Goal: Task Accomplishment & Management: Use online tool/utility

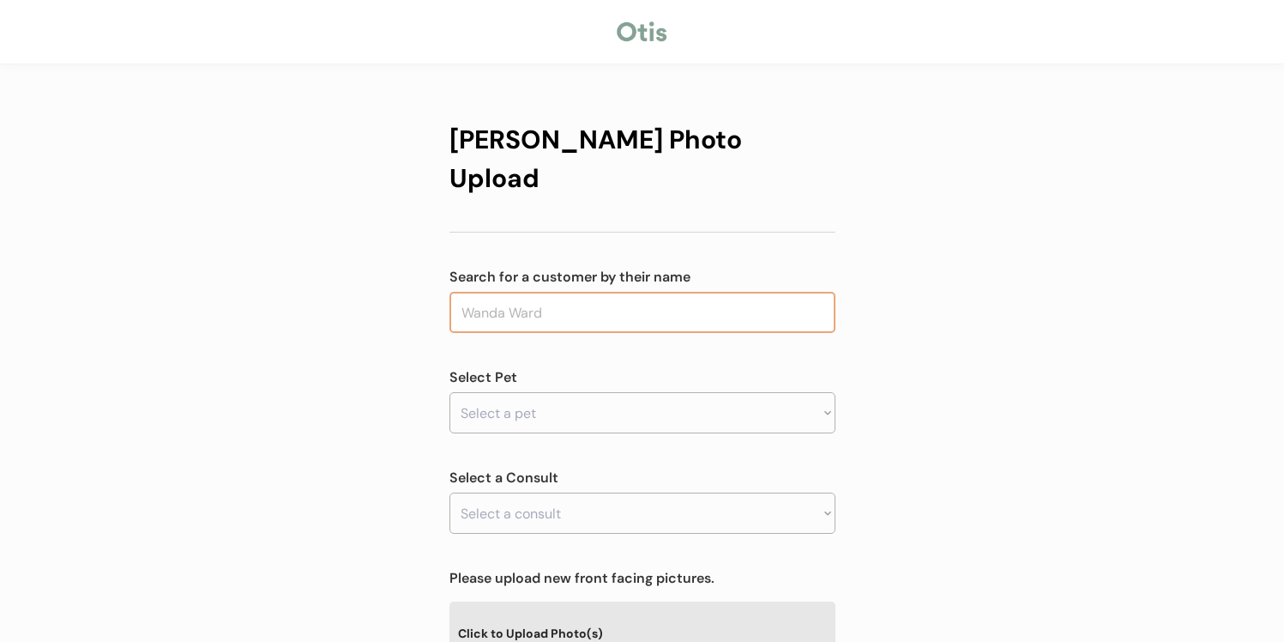
click at [578, 292] on input "text" at bounding box center [642, 312] width 386 height 41
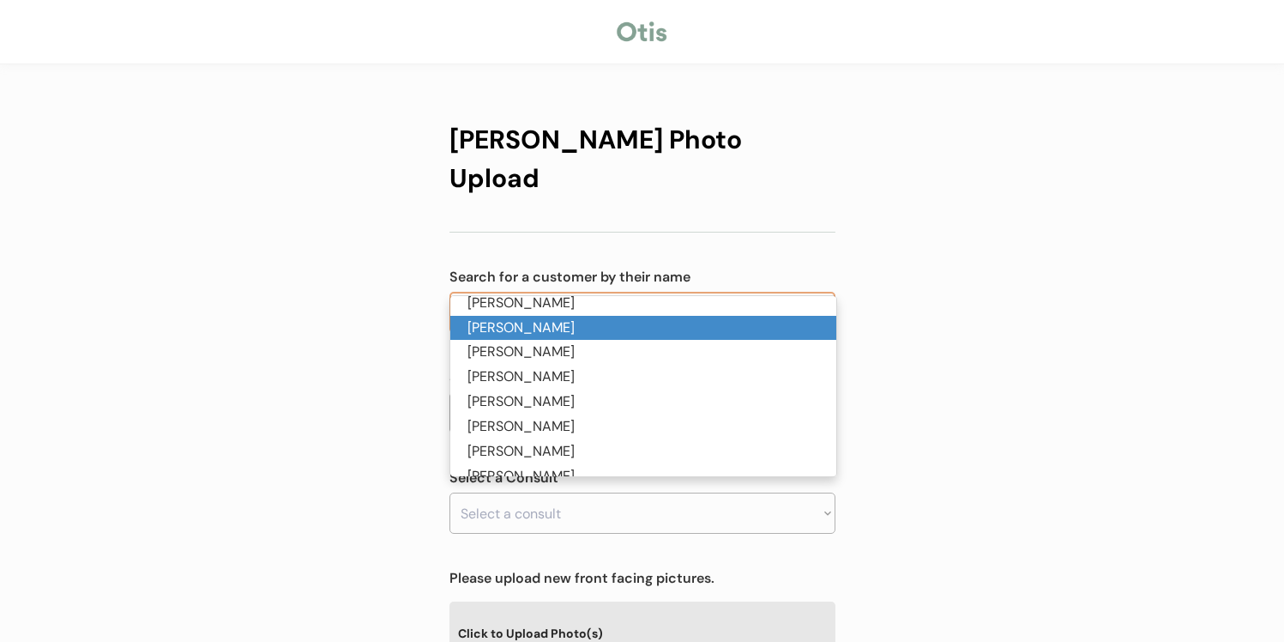
scroll to position [75, 0]
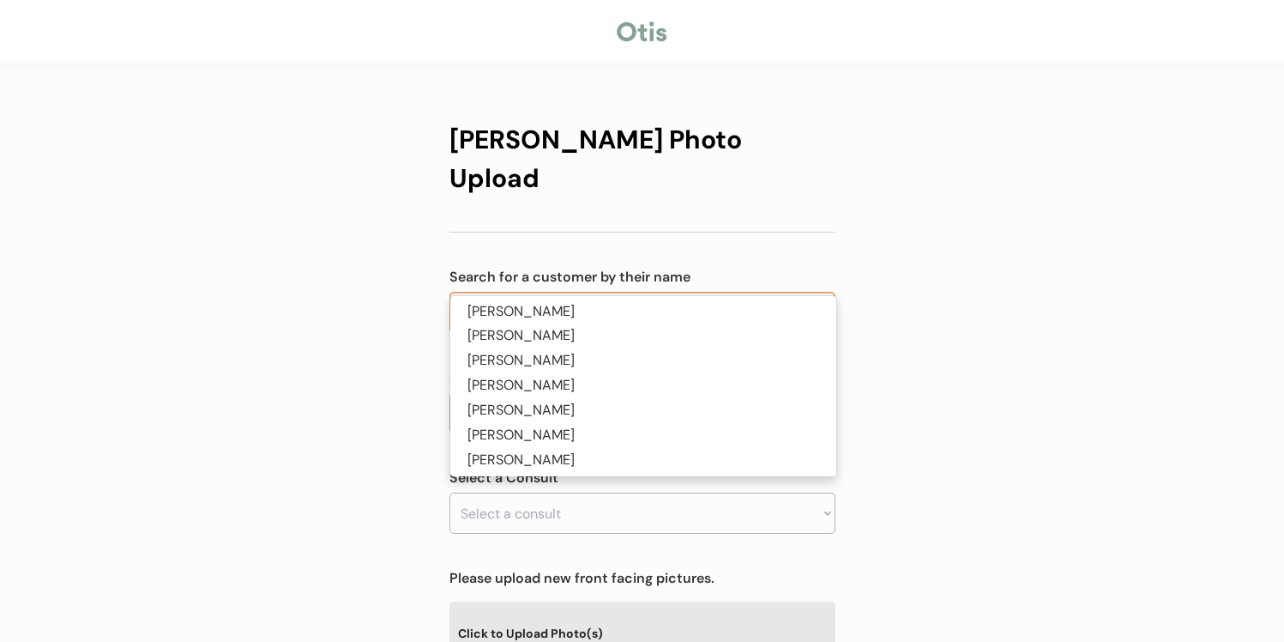
type input "kelli"
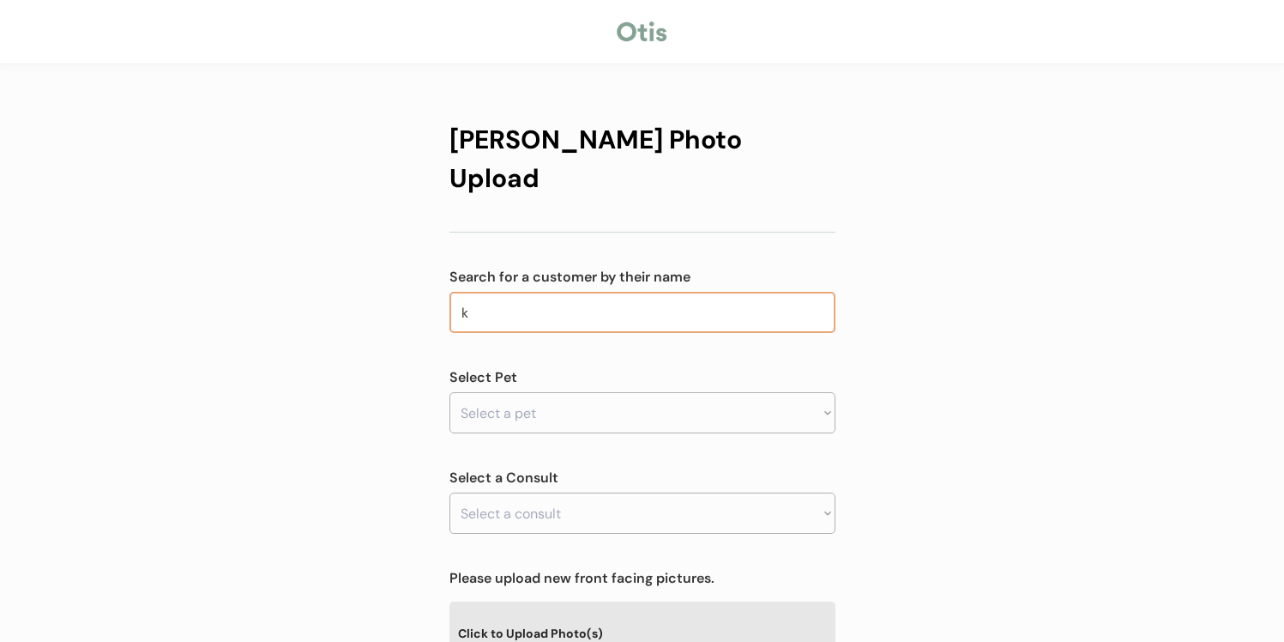
type input "ke"
type input "kevin Burke"
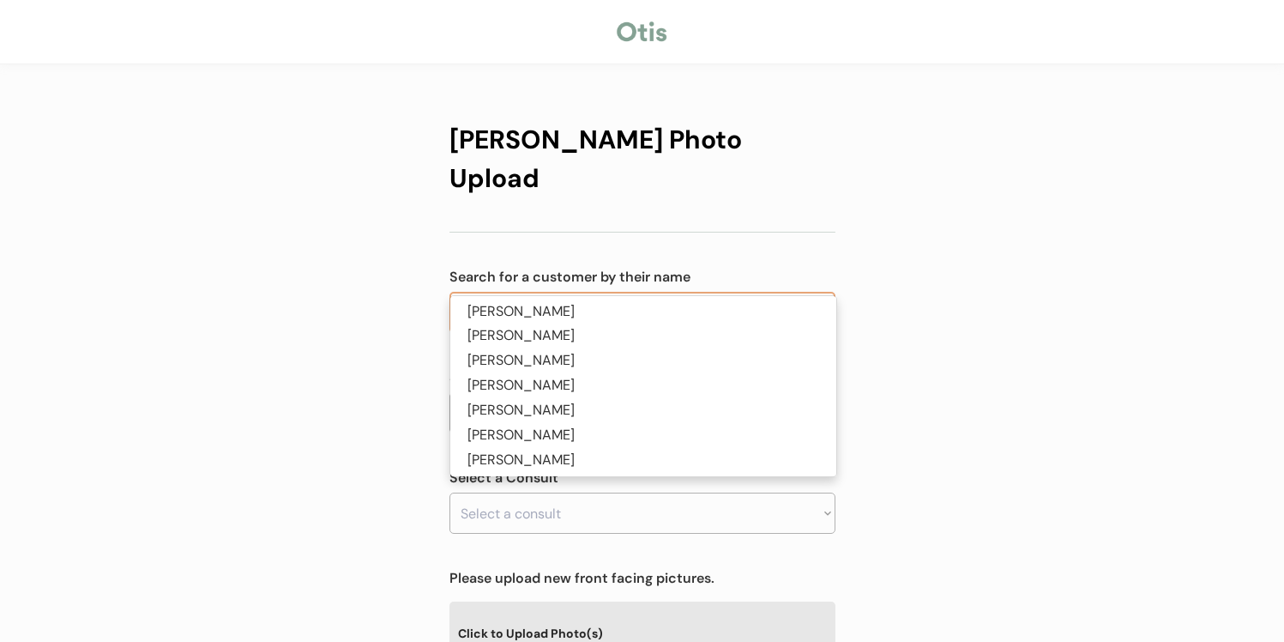
type input "kelli wo"
type input "kelli wolfe"
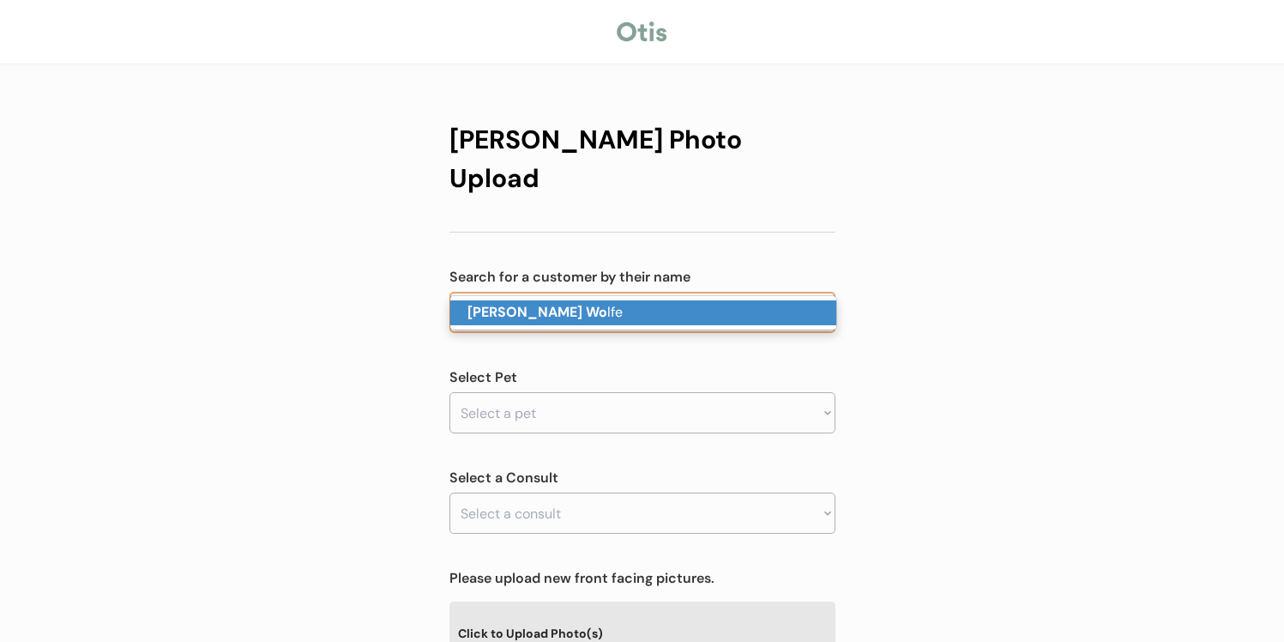
click at [578, 314] on p "Kelli Wo lfe" at bounding box center [643, 312] width 386 height 25
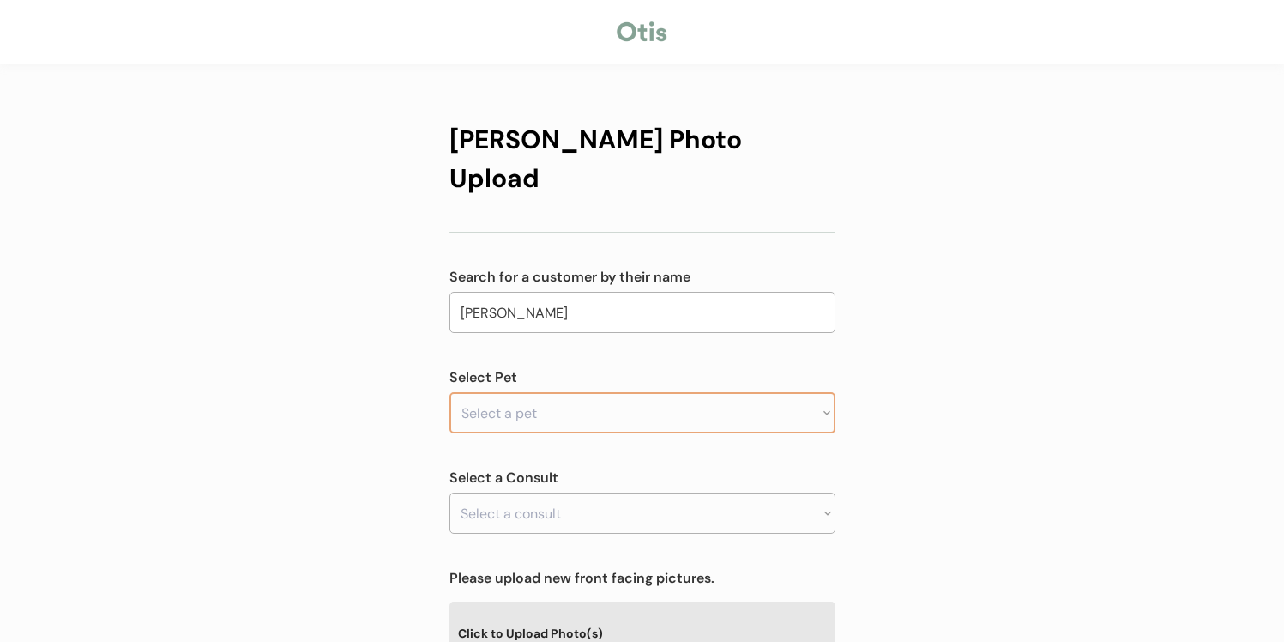
type input "[PERSON_NAME]"
click at [578, 392] on select "Select a pet Sammy" at bounding box center [642, 412] width 386 height 41
select select ""1348695171700984260__LOOKUP__1752791035158x871124386265956400""
click at [449, 392] on select "Select a pet Sammy" at bounding box center [642, 412] width 386 height 41
click at [578, 492] on select "Select a consult" at bounding box center [642, 512] width 386 height 41
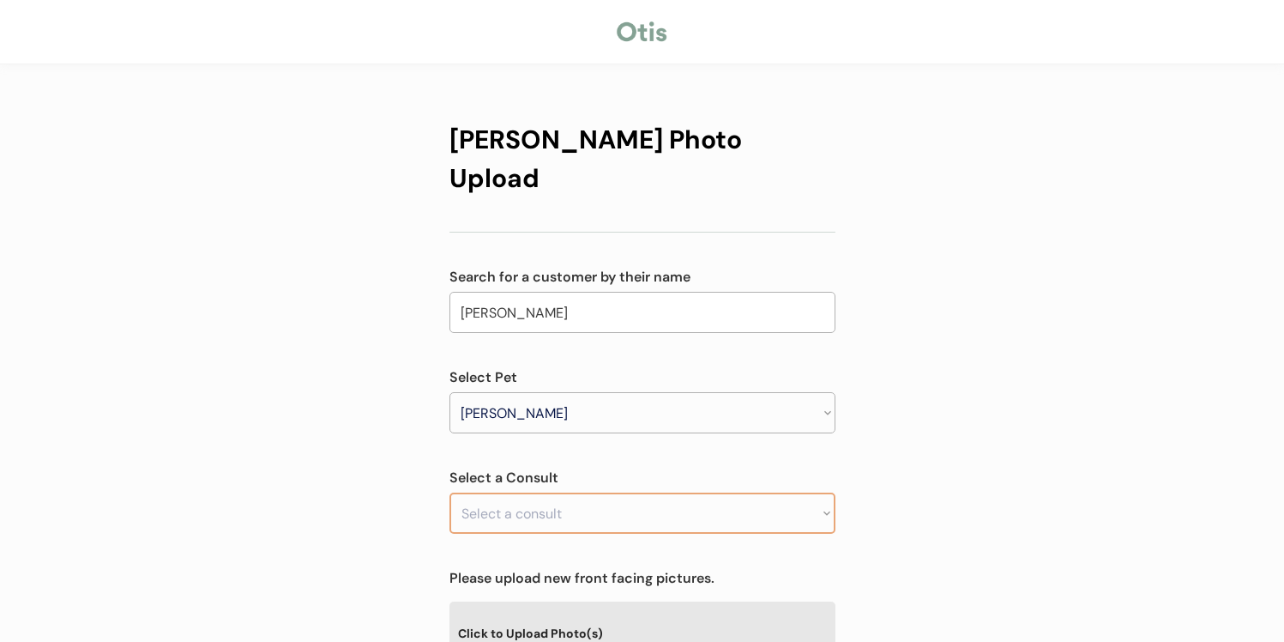
click at [577, 492] on select "Select a consult" at bounding box center [642, 512] width 386 height 41
click at [577, 508] on div "Otis Photo Upload Search for a customer by their name Kelli Wolfe kelli wo Sele…" at bounding box center [642, 578] width 386 height 951
click at [578, 492] on select "Select a consult Allergy & itchy skin prescription request" at bounding box center [642, 512] width 386 height 41
select select ""1348695171700984260__LOOKUP__1752791065716x575773266863456260""
click at [449, 492] on select "Select a consult Allergy & itchy skin prescription request" at bounding box center [642, 512] width 386 height 41
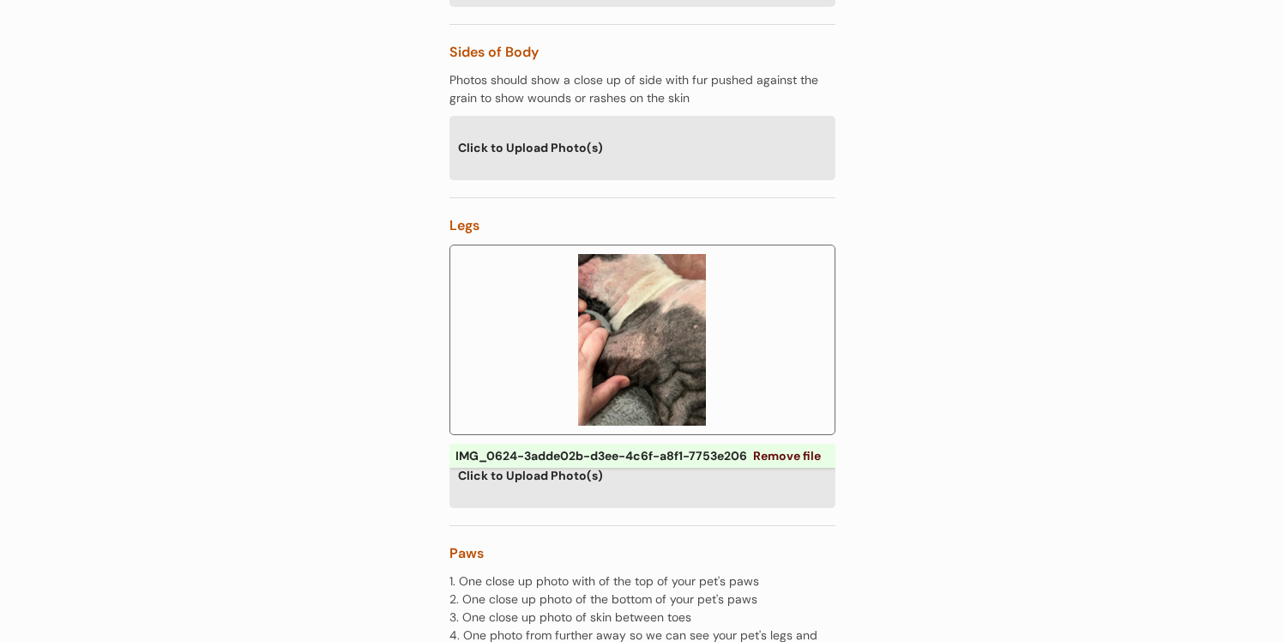
scroll to position [2728, 0]
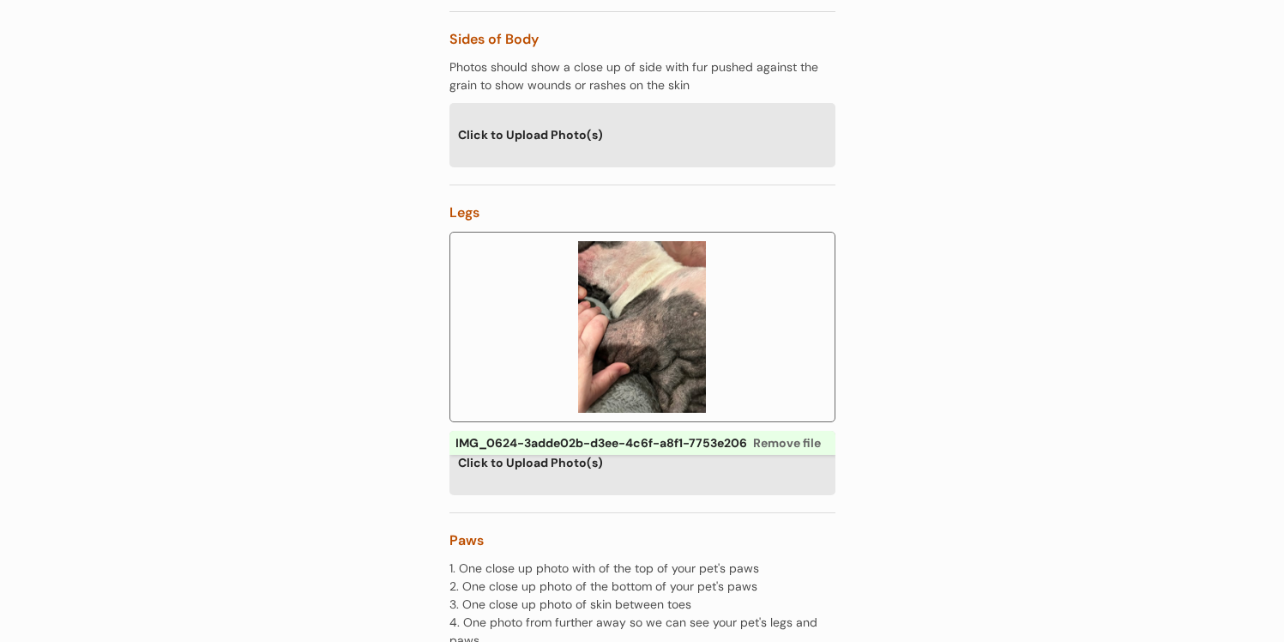
click at [795, 431] on link "Remove file" at bounding box center [787, 443] width 80 height 24
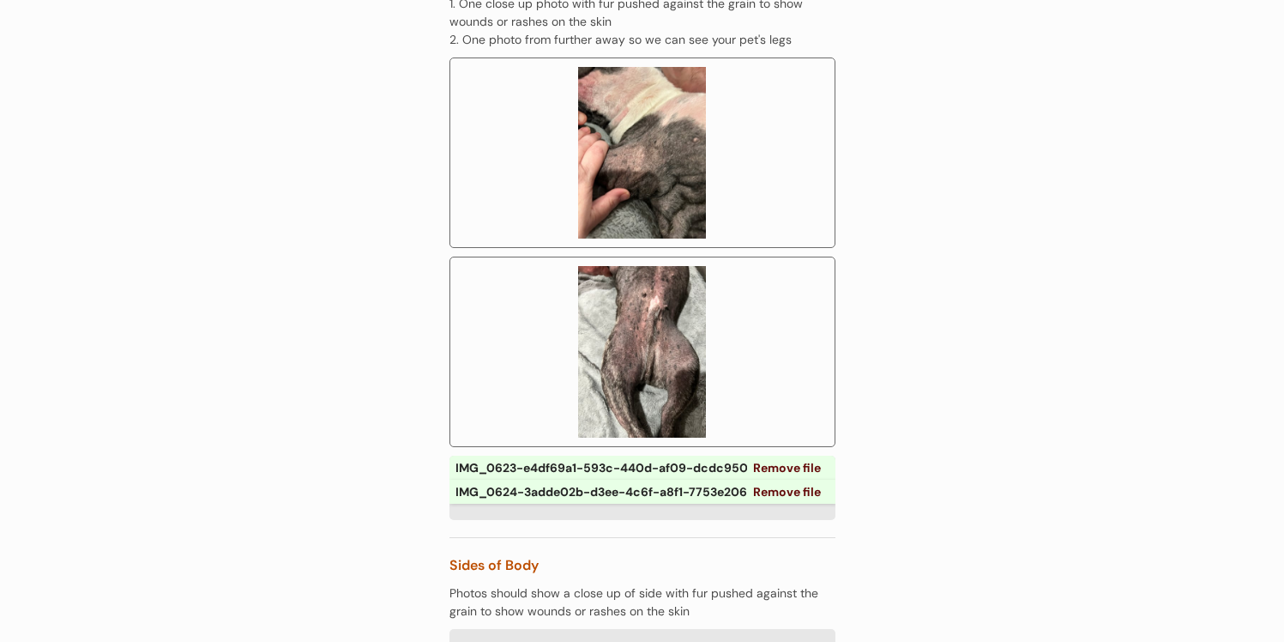
scroll to position [2618, 0]
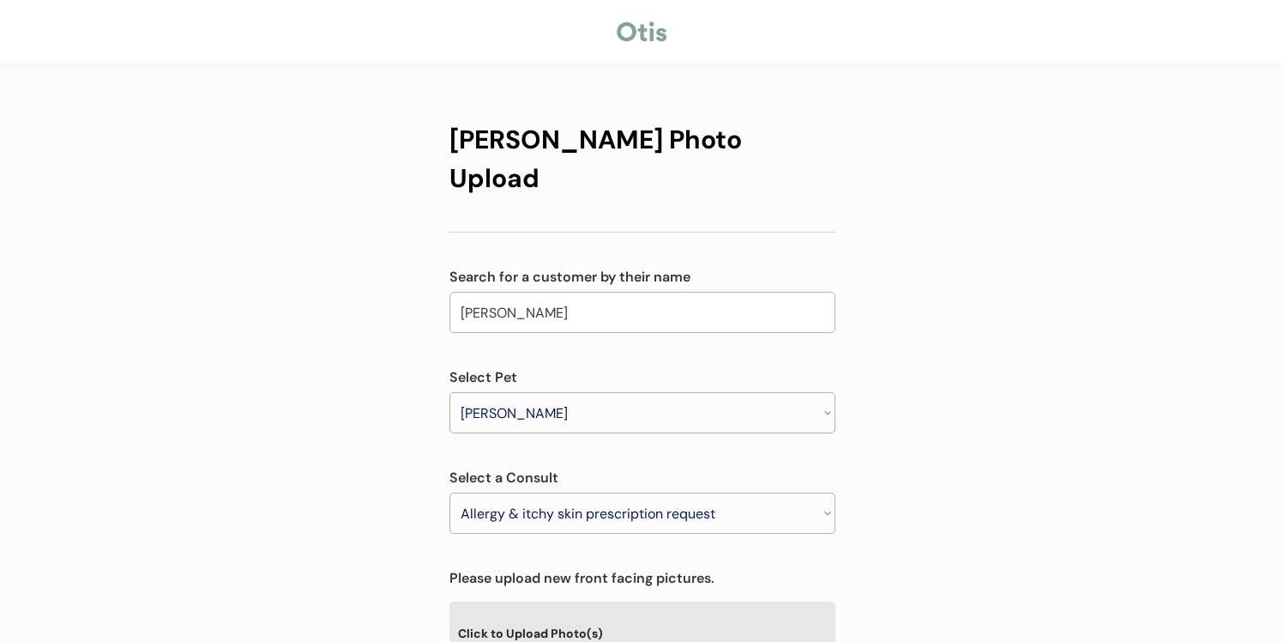
select select ""1348695171700984260__LOOKUP__1752791035158x871124386265956400""
select select ""1348695171700984260__LOOKUP__1752791065716x575773266863456260""
select select
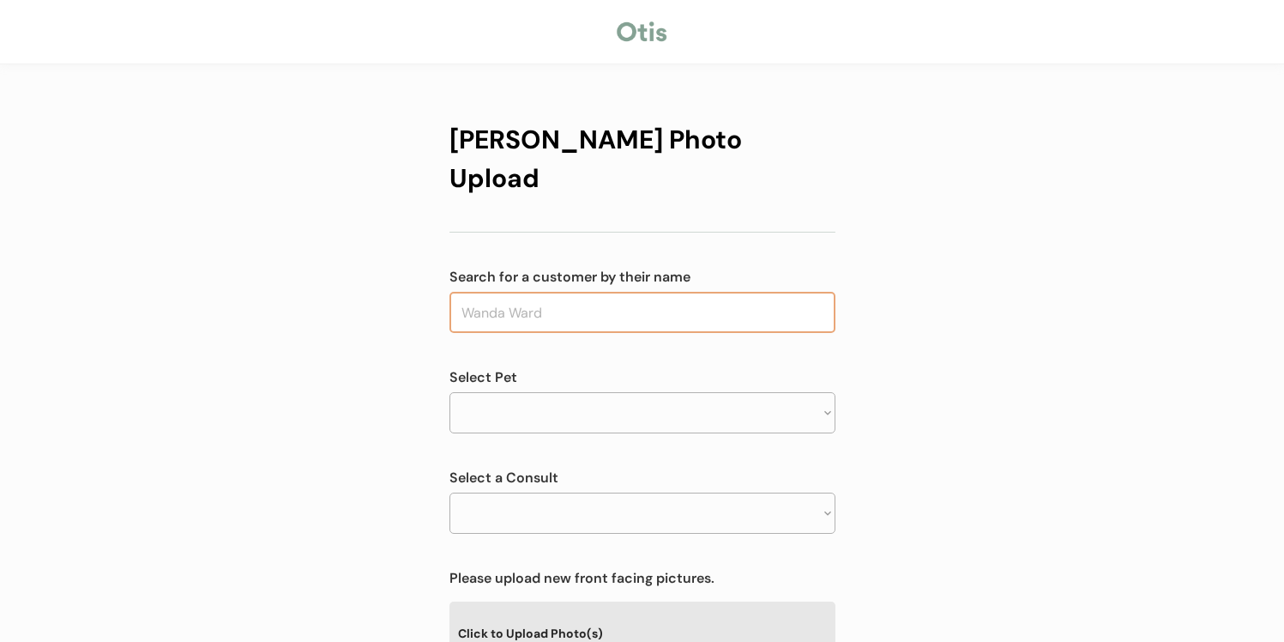
click at [570, 292] on input "text" at bounding box center [642, 312] width 386 height 41
type input "kelli w"
type input "kelli wolfe"
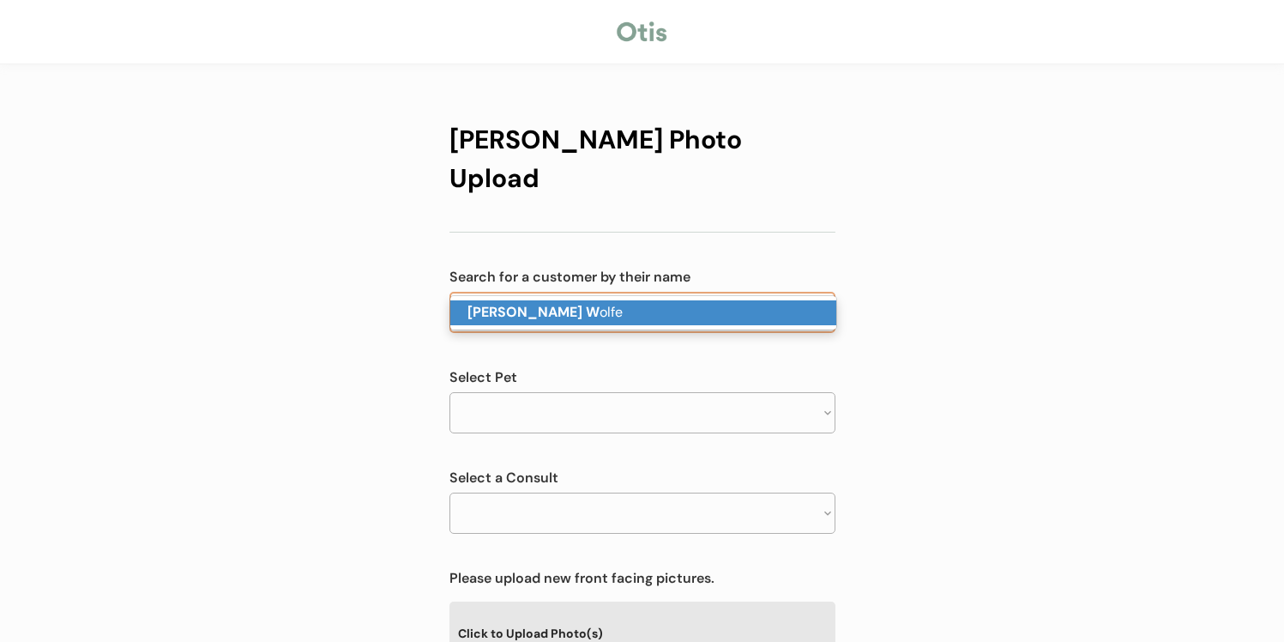
click at [561, 312] on p "Kelli W olfe" at bounding box center [643, 312] width 386 height 25
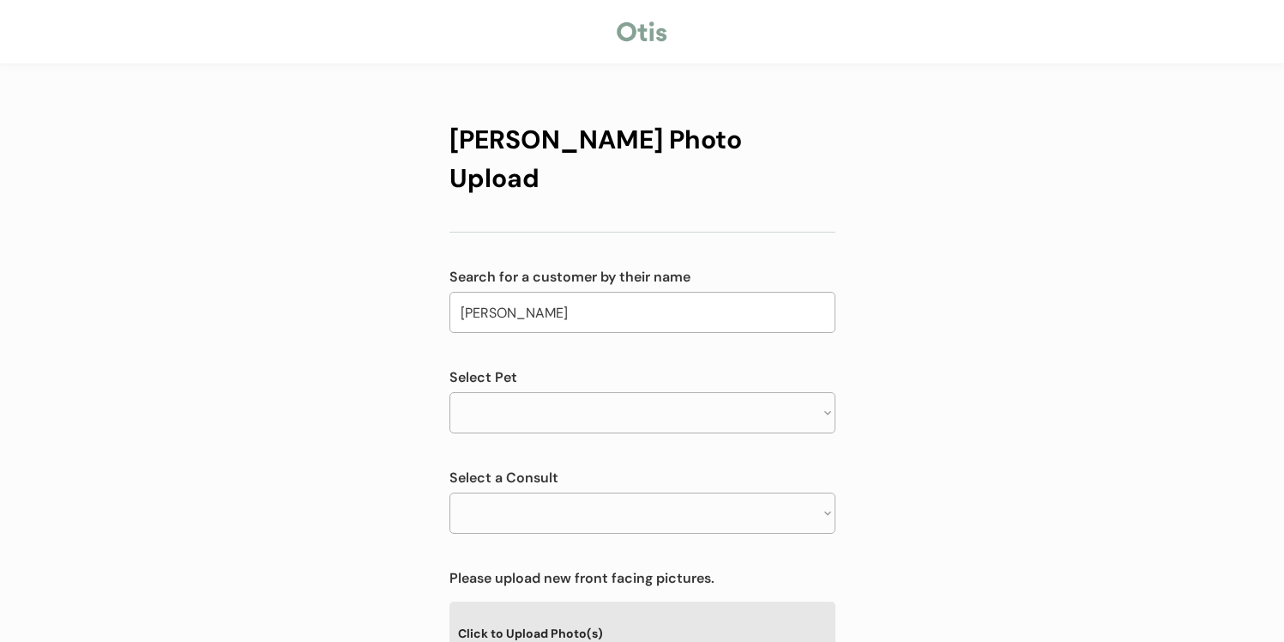
type input "[PERSON_NAME]"
click at [560, 392] on select "Select a pet" at bounding box center [642, 412] width 386 height 41
select select ""1348695171700984260__LOOKUP__1752791035158x871124386265956400""
click at [449, 392] on select "Select a pet Sammy" at bounding box center [642, 412] width 386 height 41
click at [561, 492] on select "Select a consult" at bounding box center [642, 512] width 386 height 41
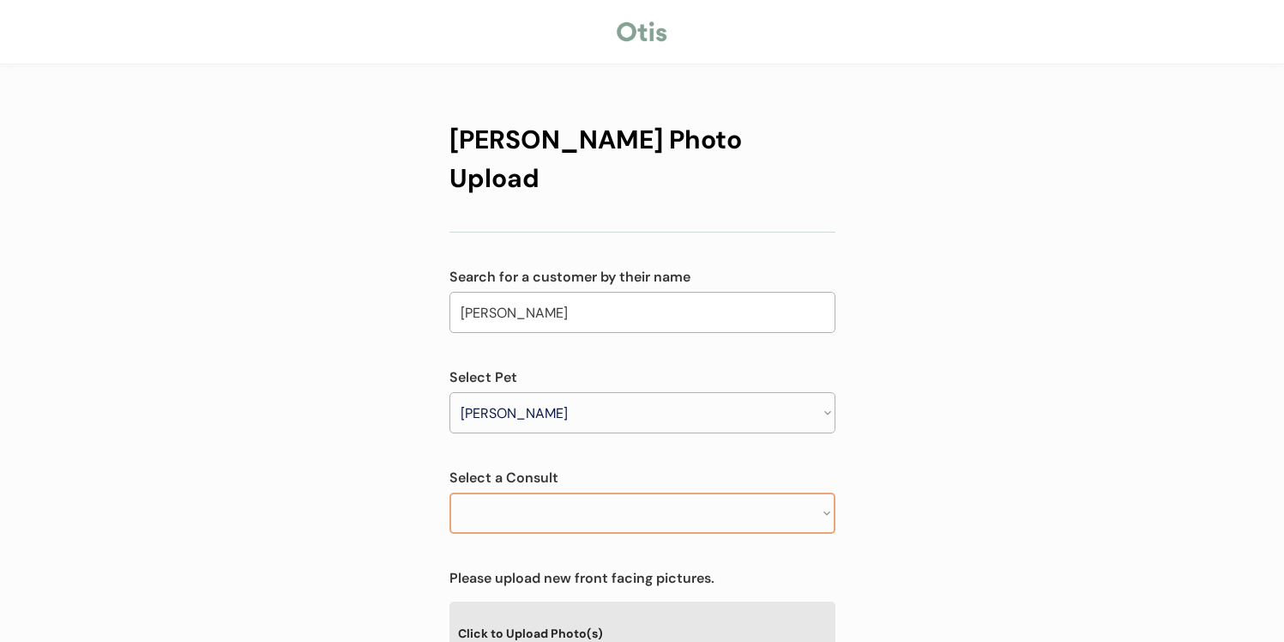
click at [561, 492] on select "Select a consult" at bounding box center [642, 512] width 386 height 41
click at [561, 511] on div "Otis Photo Upload Search for a customer by their name Kelli Wolfe kelli w Selec…" at bounding box center [642, 578] width 386 height 951
click at [561, 492] on select "Select a consult Allergy & itchy skin prescription request" at bounding box center [642, 512] width 386 height 41
select select ""1348695171700984260__LOOKUP__1752791065716x575773266863456260""
click at [449, 492] on select "Select a consult Allergy & itchy skin prescription request" at bounding box center [642, 512] width 386 height 41
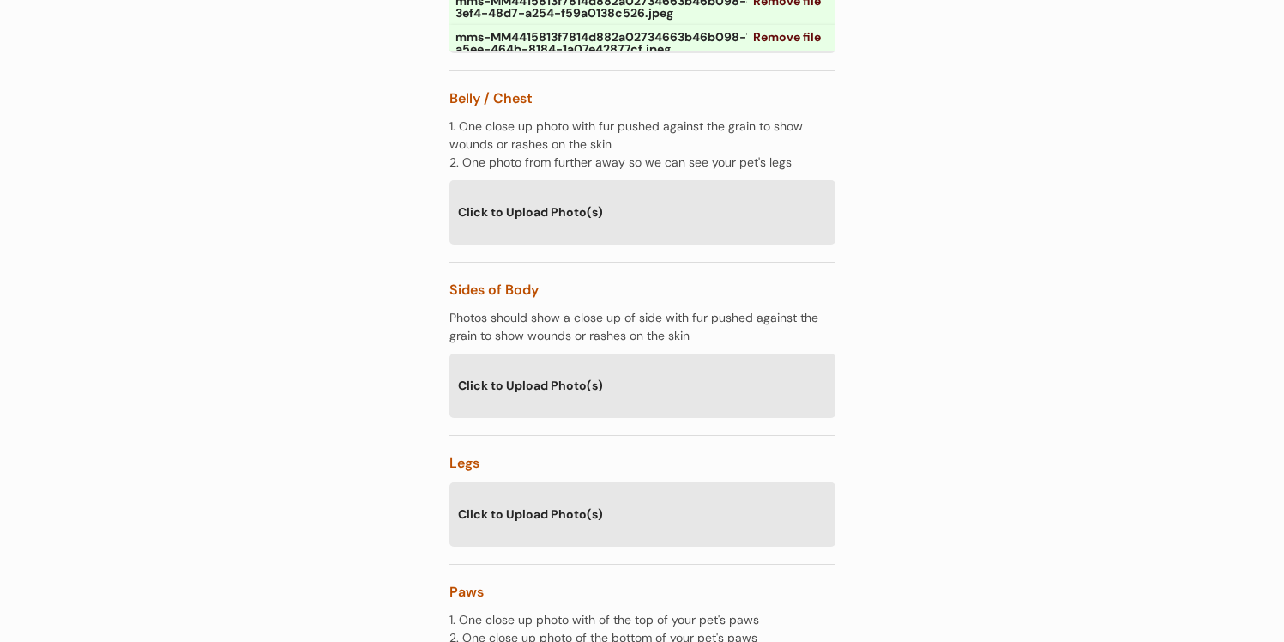
scroll to position [2931, 0]
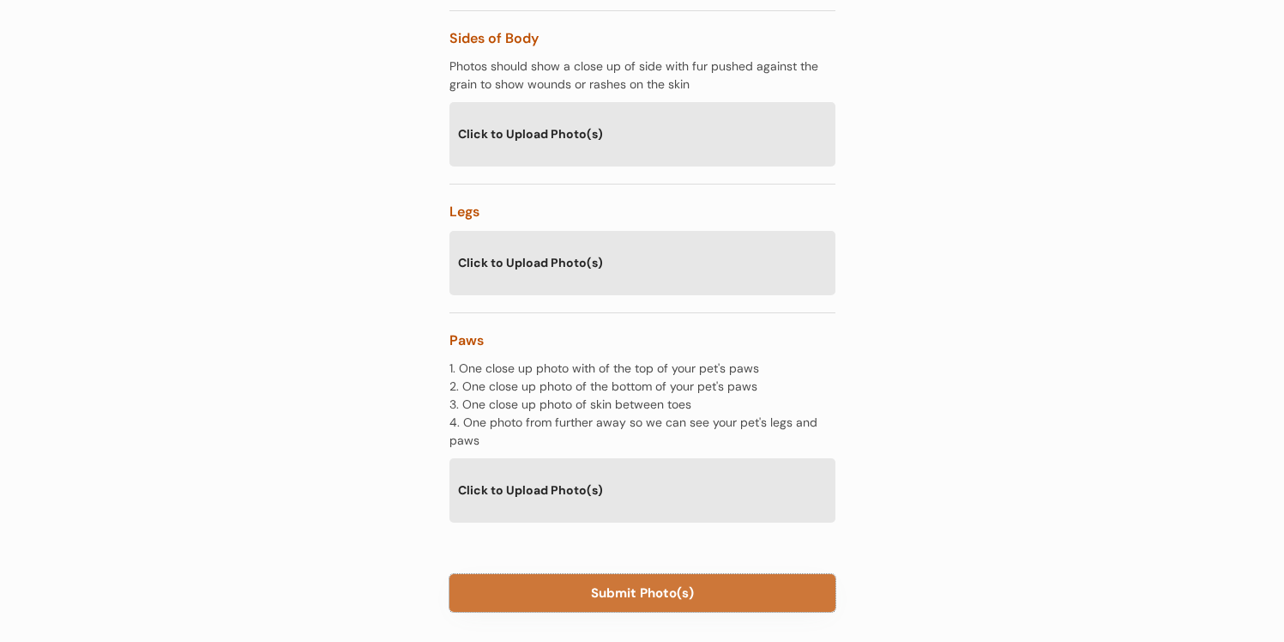
click at [759, 574] on button "Submit Photo(s)" at bounding box center [642, 593] width 386 height 38
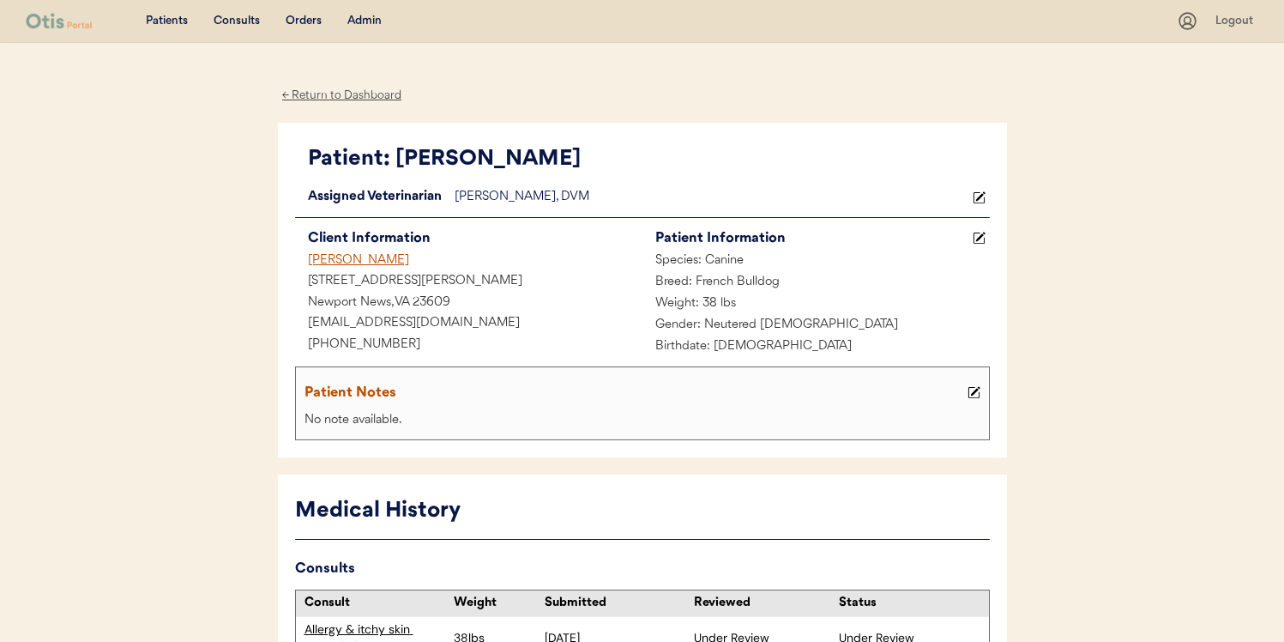
click at [976, 399] on button at bounding box center [973, 392] width 21 height 21
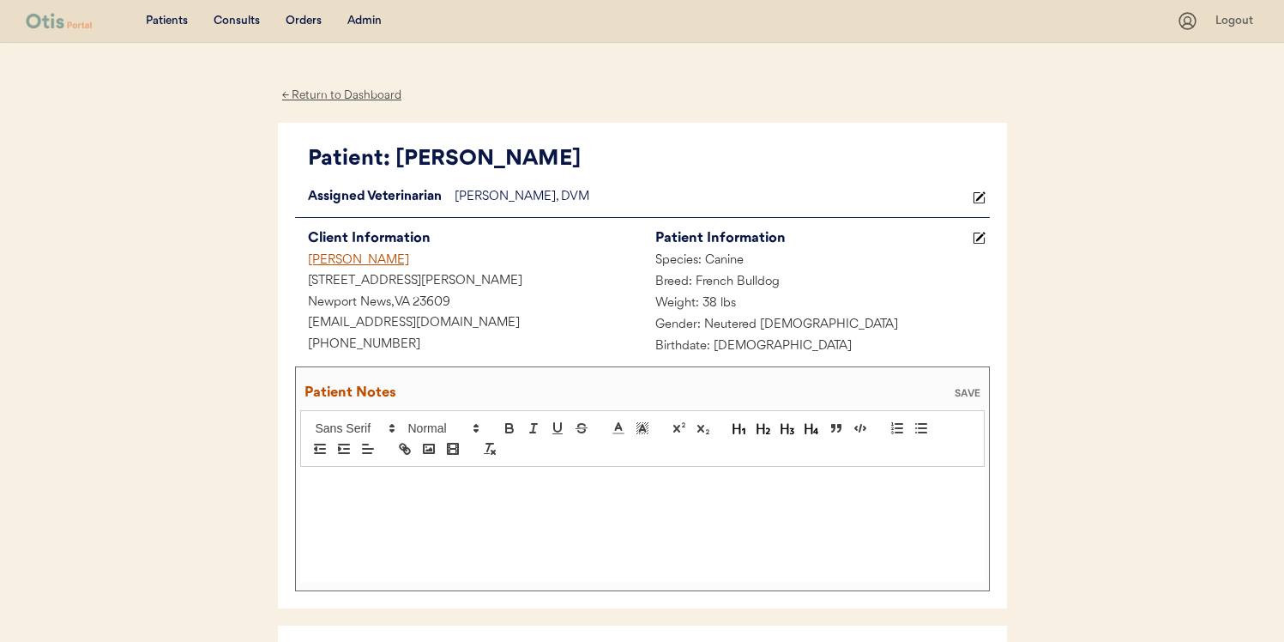
click at [737, 505] on div at bounding box center [642, 524] width 684 height 115
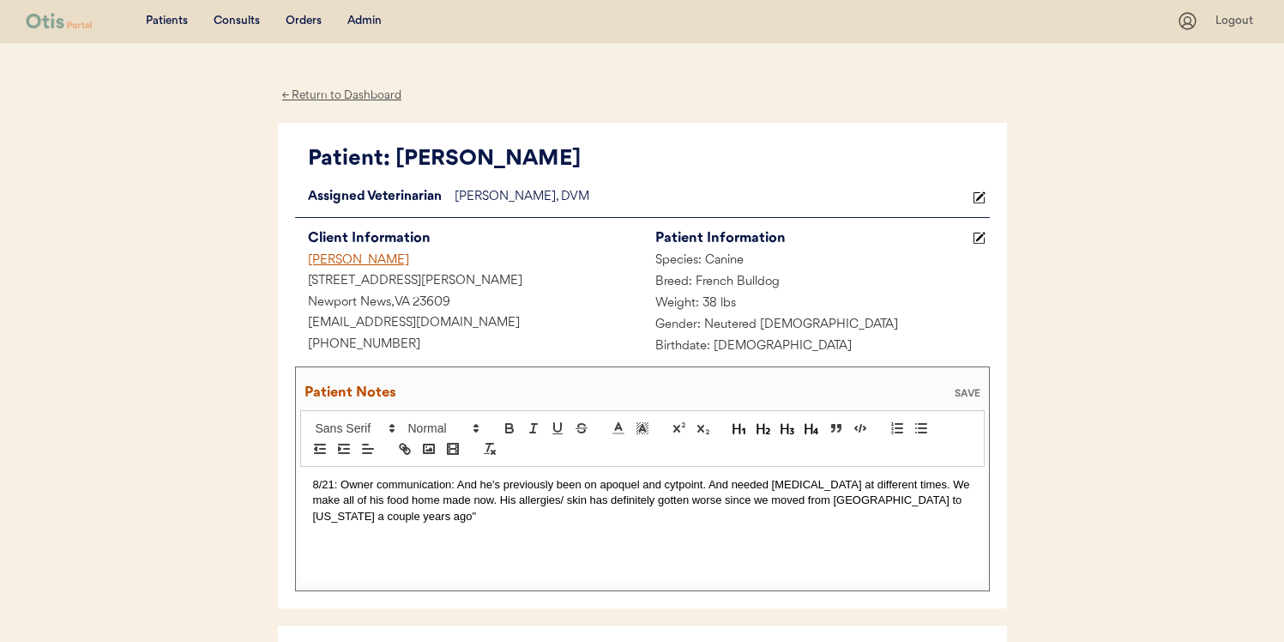
click at [455, 480] on p "8/21: Owner communication: And he's previously been on apoquel and cytpoint. An…" at bounding box center [642, 500] width 659 height 47
click at [461, 489] on p "8/21: Owner communication: "And he's previously been on apoquel and cytpoint. A…" at bounding box center [642, 500] width 659 height 47
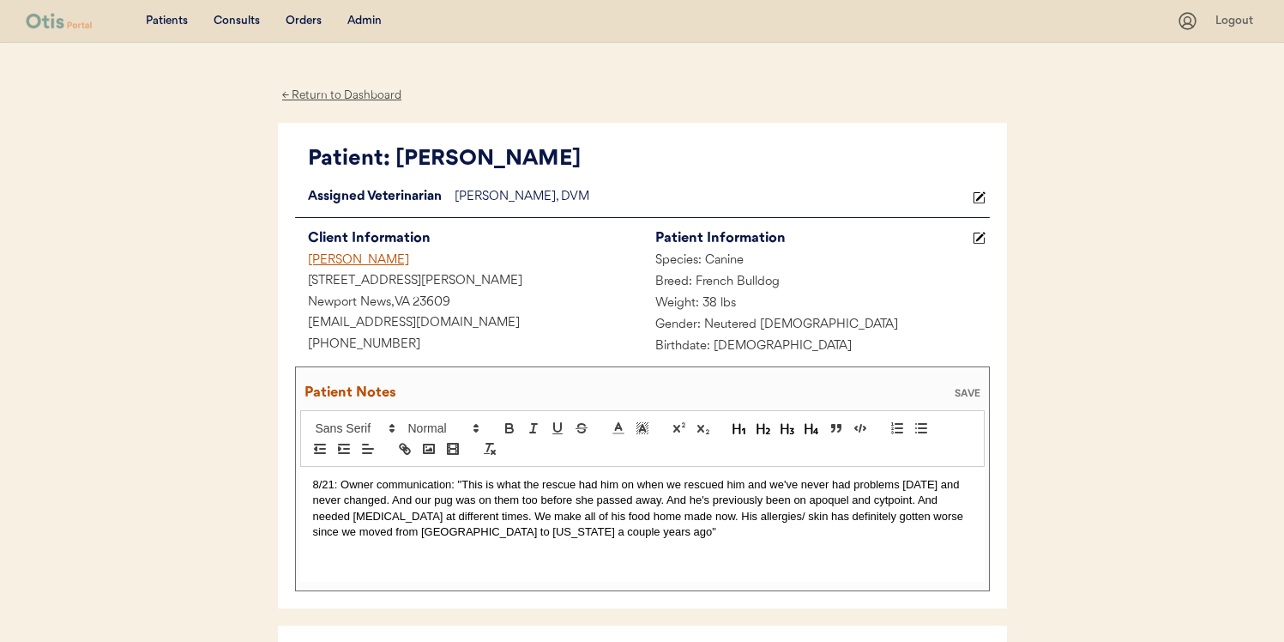
click at [486, 487] on p "8/21: Owner communication: "This is what the rescue had him on when we rescued …" at bounding box center [642, 508] width 659 height 63
click at [640, 555] on div "8/21: Owner communication: "This [ Ezbons] is what the rescue had him on when w…" at bounding box center [642, 524] width 684 height 115
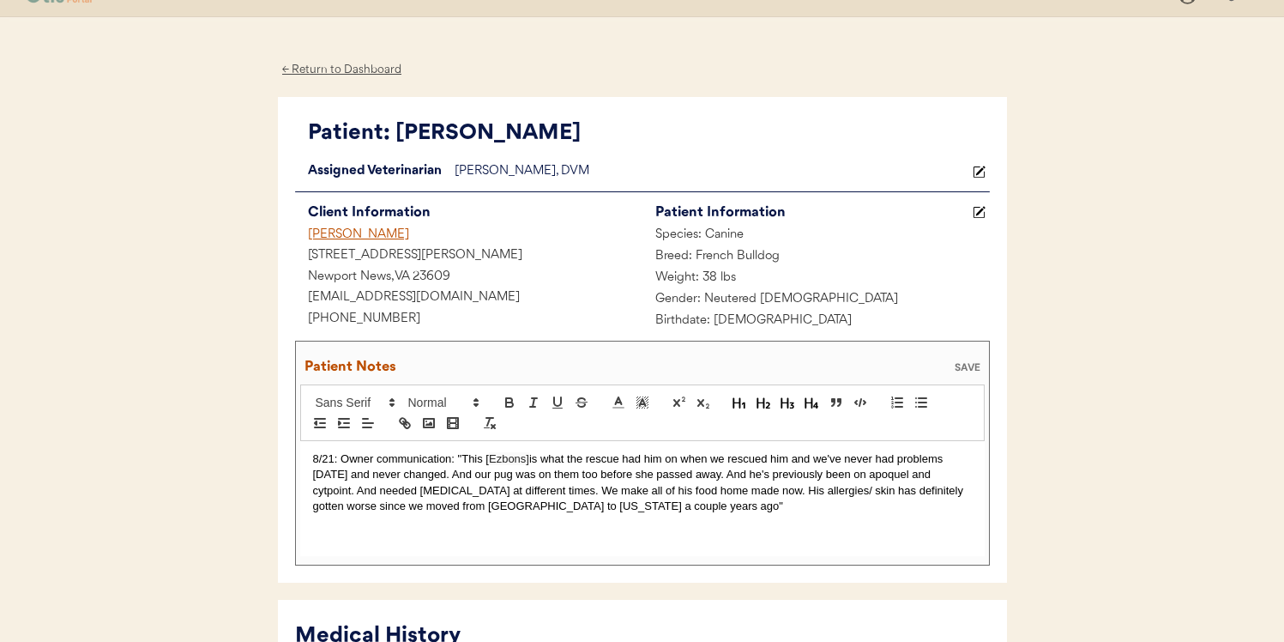
scroll to position [10, 0]
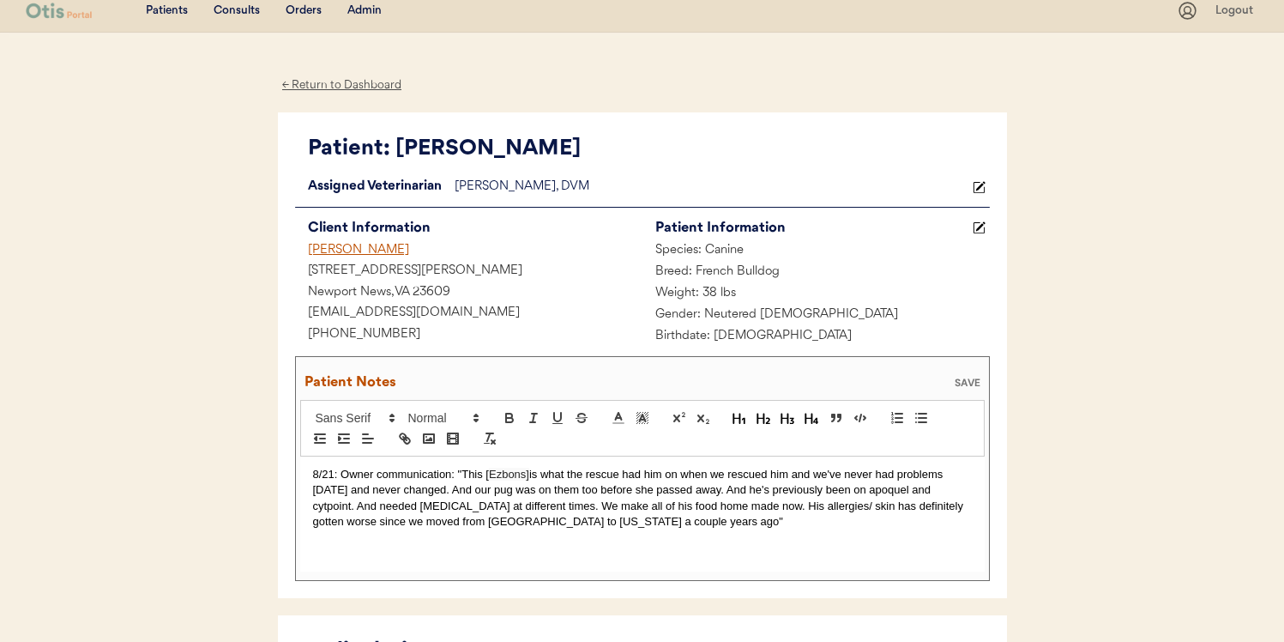
click at [974, 384] on div "SAVE" at bounding box center [967, 382] width 34 height 10
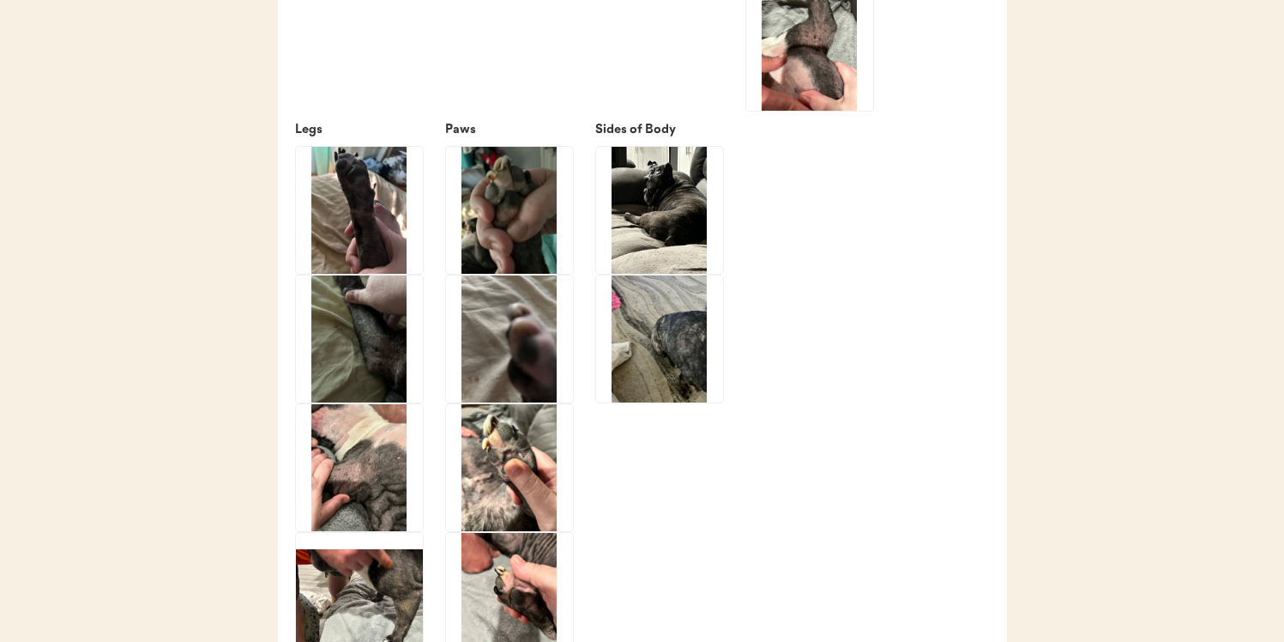
scroll to position [4188, 0]
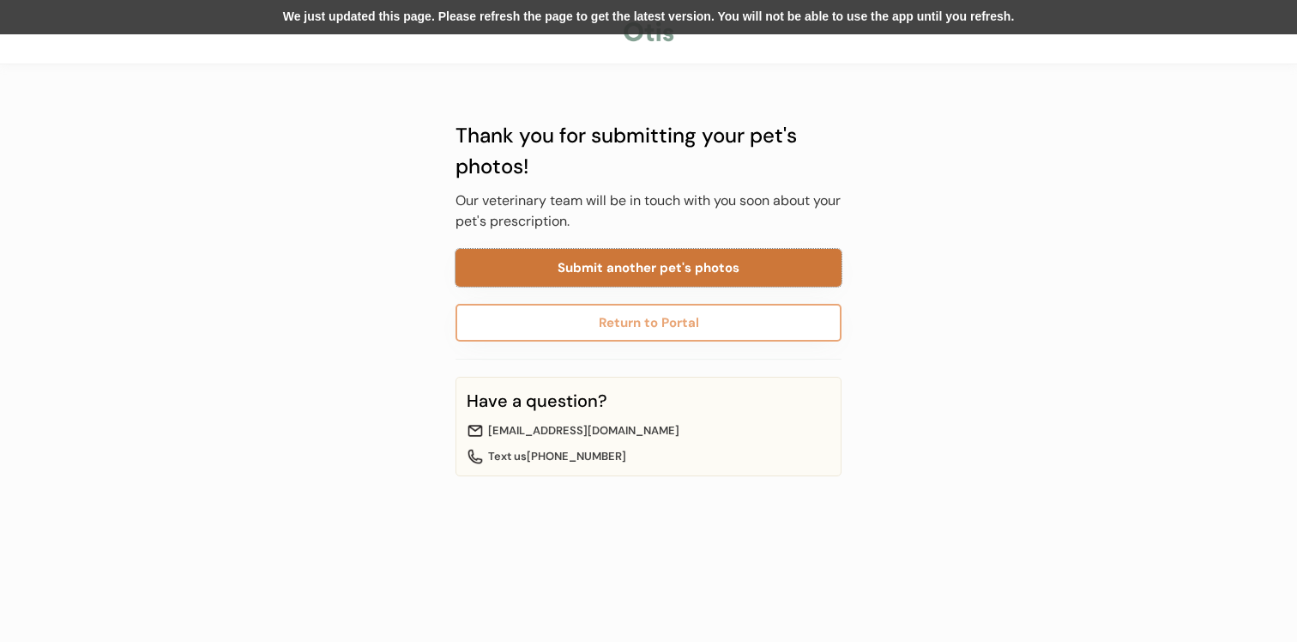
click at [650, 265] on button "Submit another pet's photos" at bounding box center [648, 268] width 386 height 38
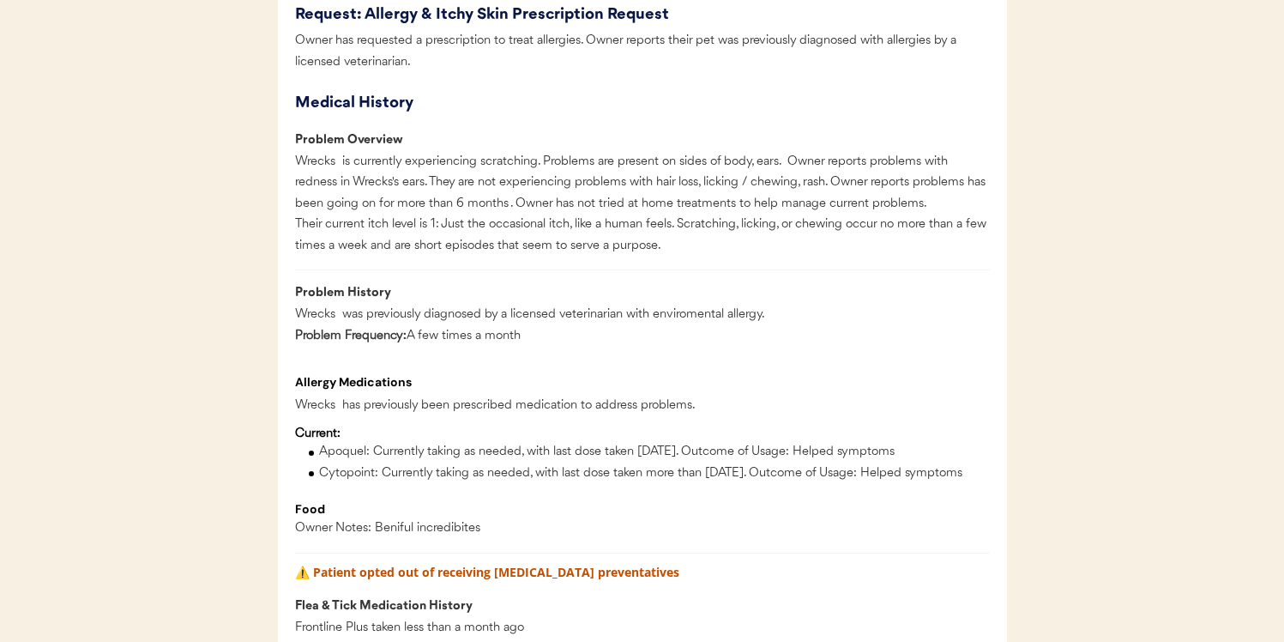
scroll to position [931, 0]
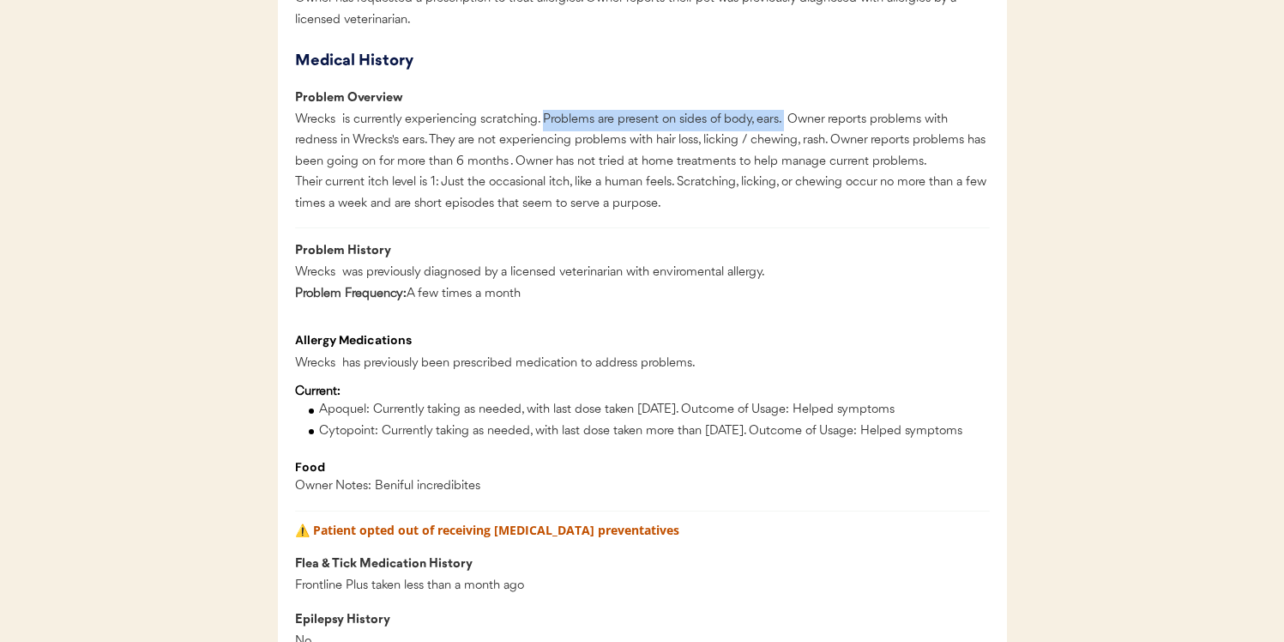
drag, startPoint x: 556, startPoint y: 120, endPoint x: 784, endPoint y: 119, distance: 228.2
click at [784, 119] on div "Wrecks is currently experiencing scratching. Problems are present on sides of b…" at bounding box center [642, 162] width 695 height 105
copy div "Problems are present on sides of body, ears."
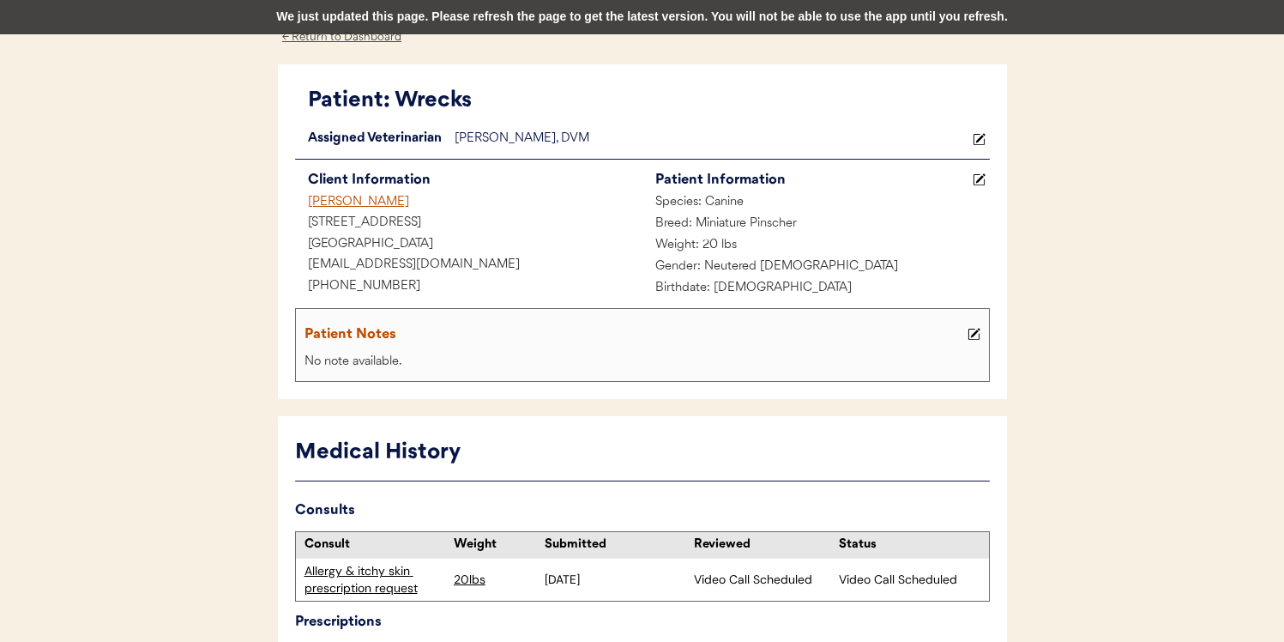
scroll to position [0, 0]
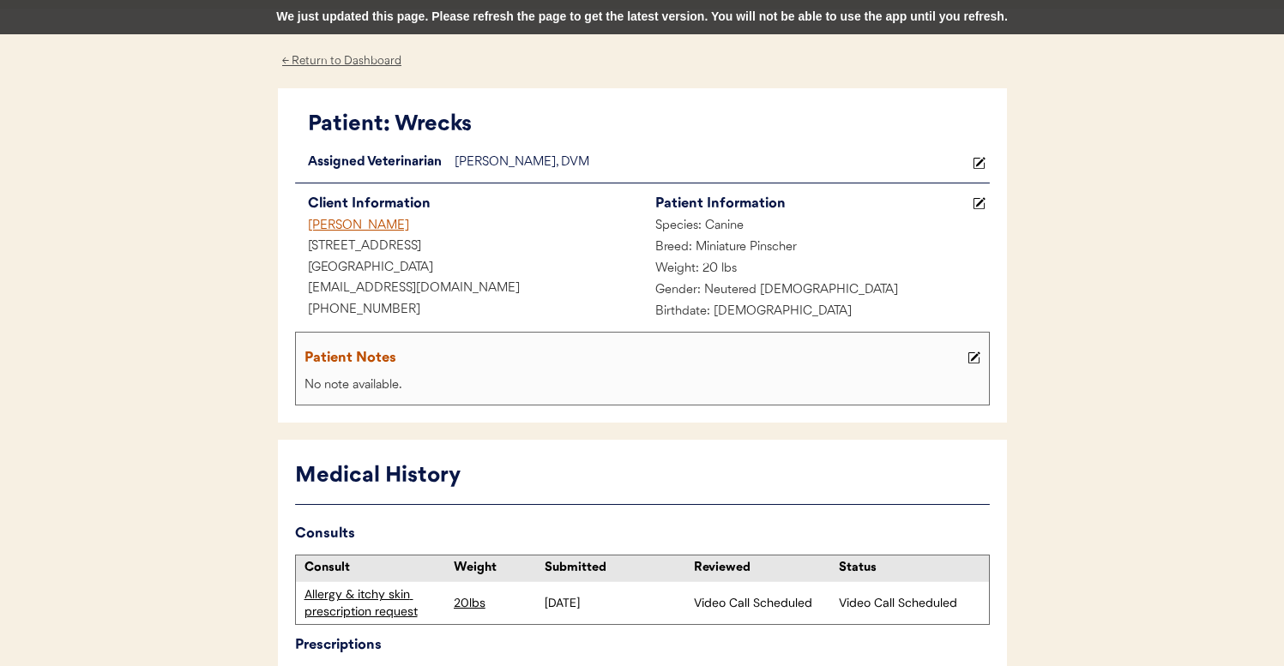
scroll to position [37, 0]
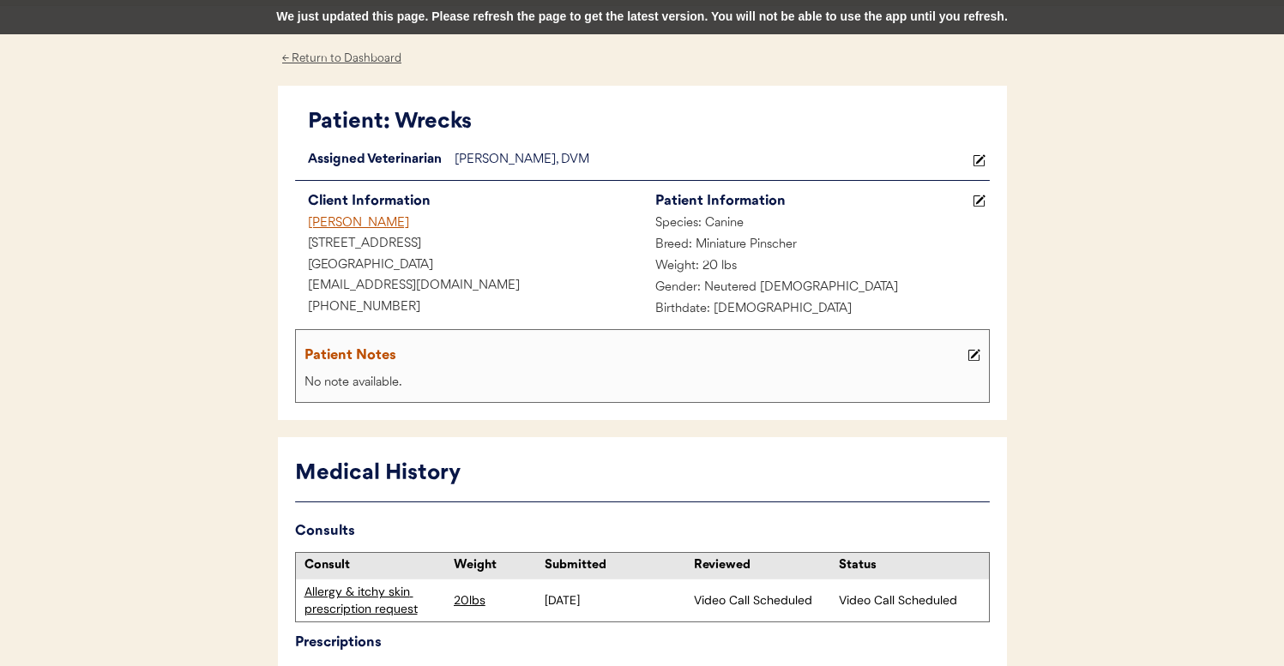
click at [709, 19] on div "We just updated this page. Please refresh the page to get the latest version. Y…" at bounding box center [642, 17] width 1284 height 34
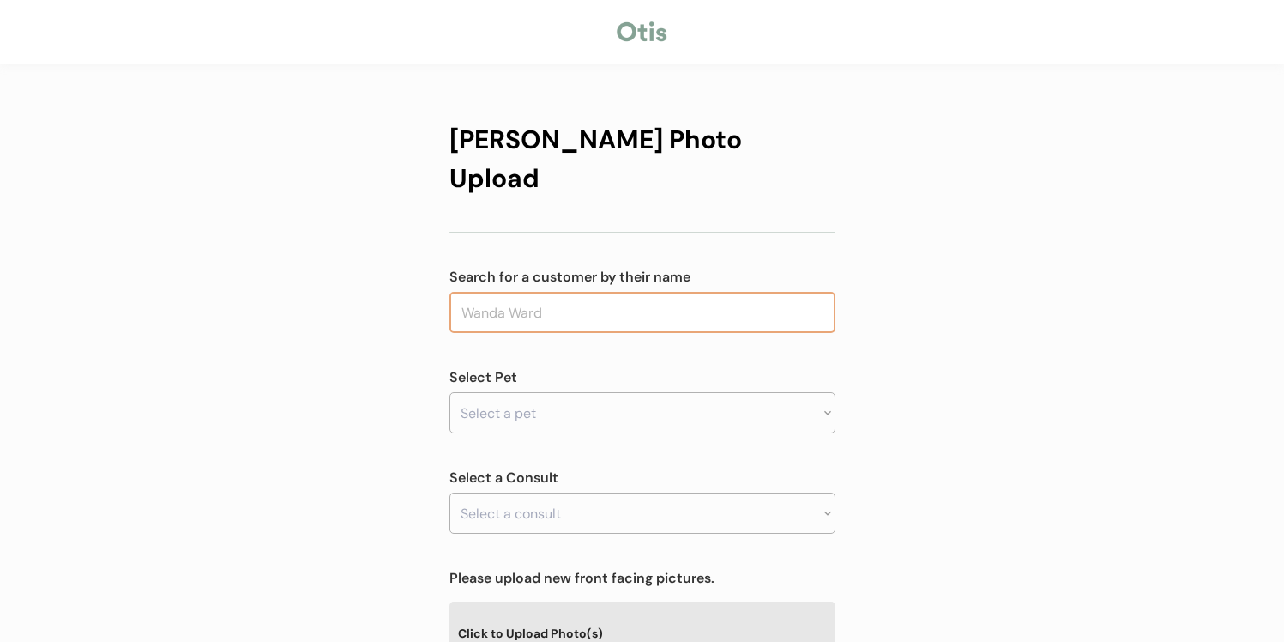
click at [555, 292] on input "text" at bounding box center [642, 312] width 386 height 41
type input "scott ham"
type input "scott hamelburg"
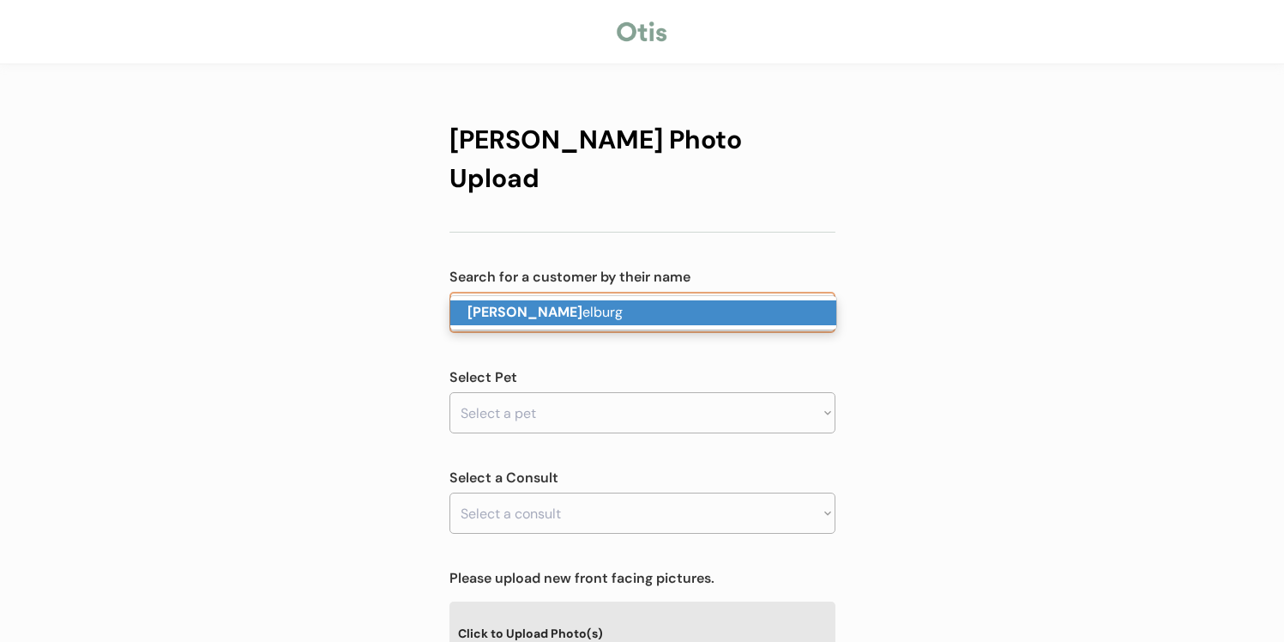
click at [556, 305] on p "Scott ham elburg" at bounding box center [643, 312] width 386 height 25
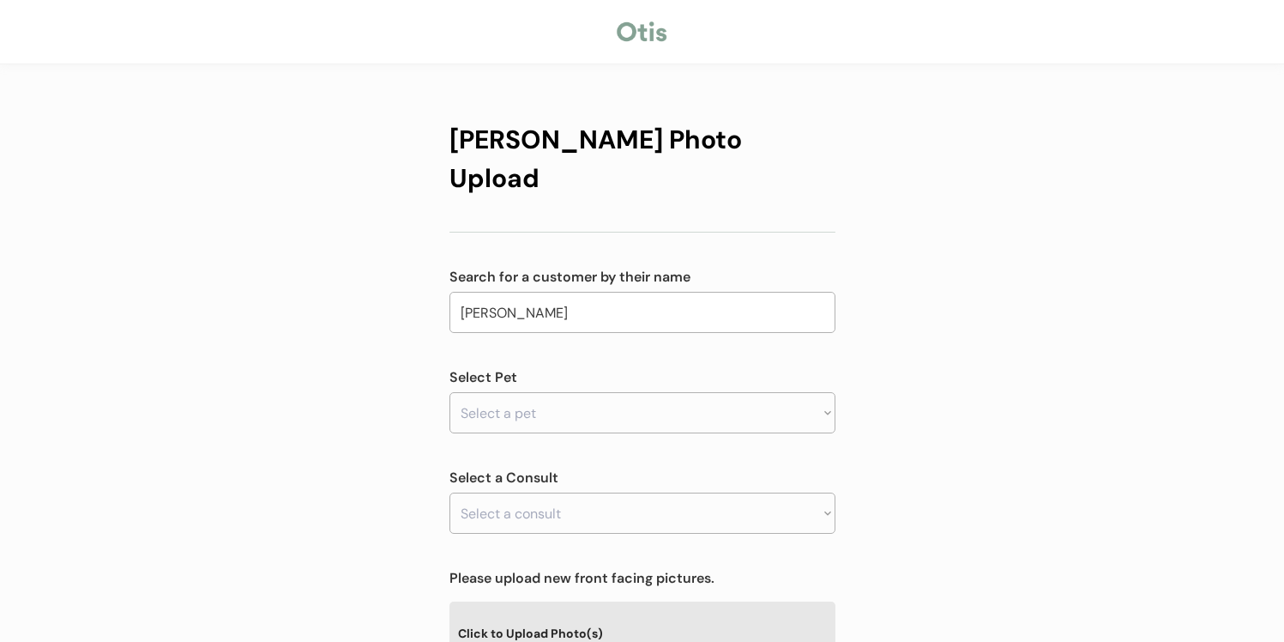
type input "Scott hamelburg"
click at [552, 392] on select "Select a pet" at bounding box center [642, 412] width 386 height 41
click at [553, 401] on div "Otis Photo Upload Search for a customer by their name Scott hamelburg scott ham…" at bounding box center [642, 578] width 386 height 951
click at [562, 392] on select "Select a pet Wrecks" at bounding box center [642, 412] width 386 height 41
select select ""1348695171700984260__LOOKUP__1755786421937x653651046473662500""
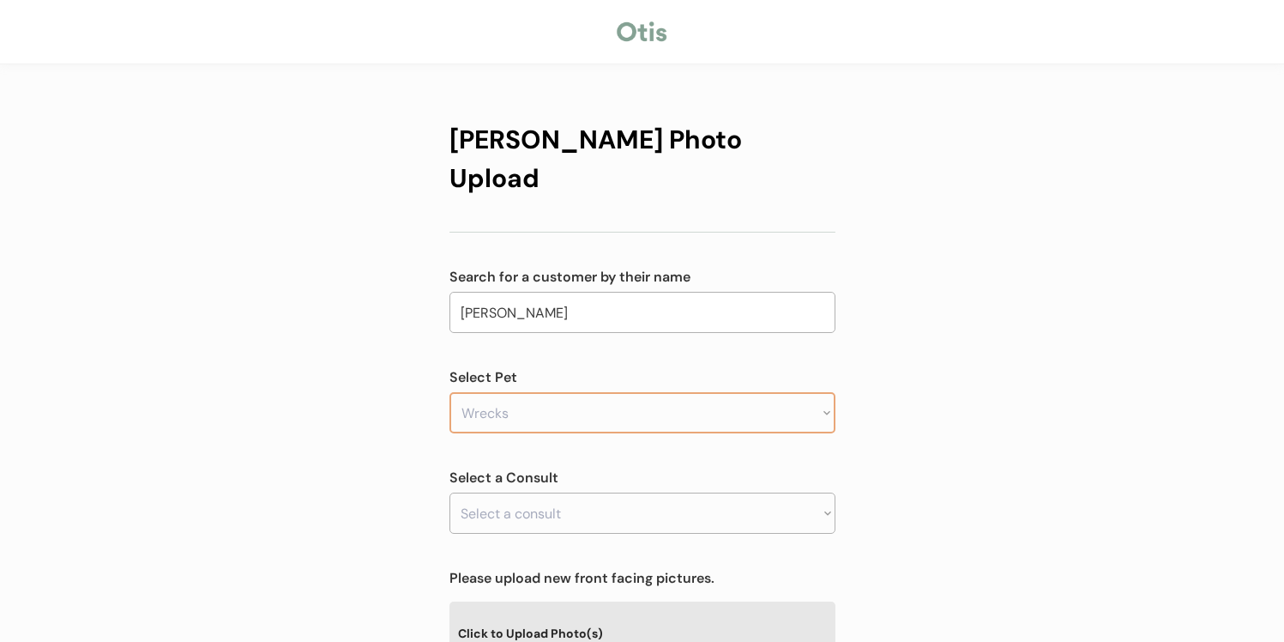
click at [449, 392] on select "Select a pet Wrecks" at bounding box center [642, 412] width 386 height 41
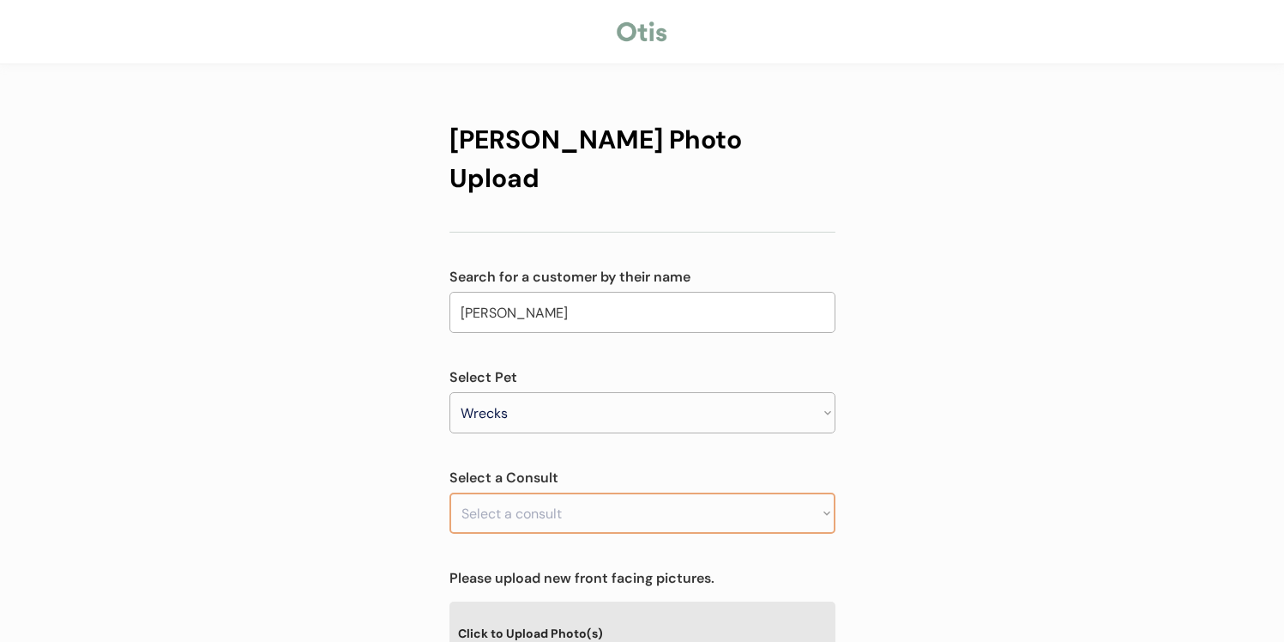
click at [564, 492] on select "Select a consult" at bounding box center [642, 512] width 386 height 41
click at [570, 492] on select "Select a consult" at bounding box center [642, 512] width 386 height 41
click at [567, 515] on div "Otis Photo Upload Search for a customer by their name Scott hamelburg scott ham…" at bounding box center [642, 578] width 386 height 951
click at [573, 492] on select "Select a consult Allergy & itchy skin prescription request" at bounding box center [642, 512] width 386 height 41
select select ""1348695171700984260__LOOKUP__1755786470929x429819787386028000""
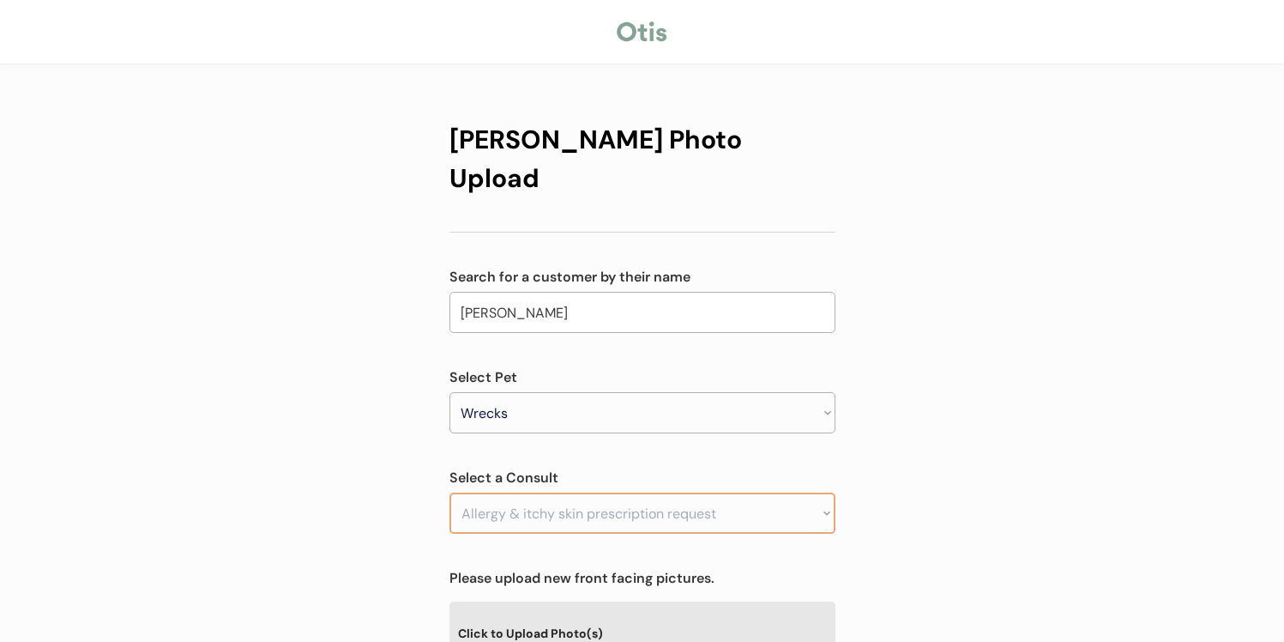
click at [449, 492] on select "Select a consult Allergy & itchy skin prescription request" at bounding box center [642, 512] width 386 height 41
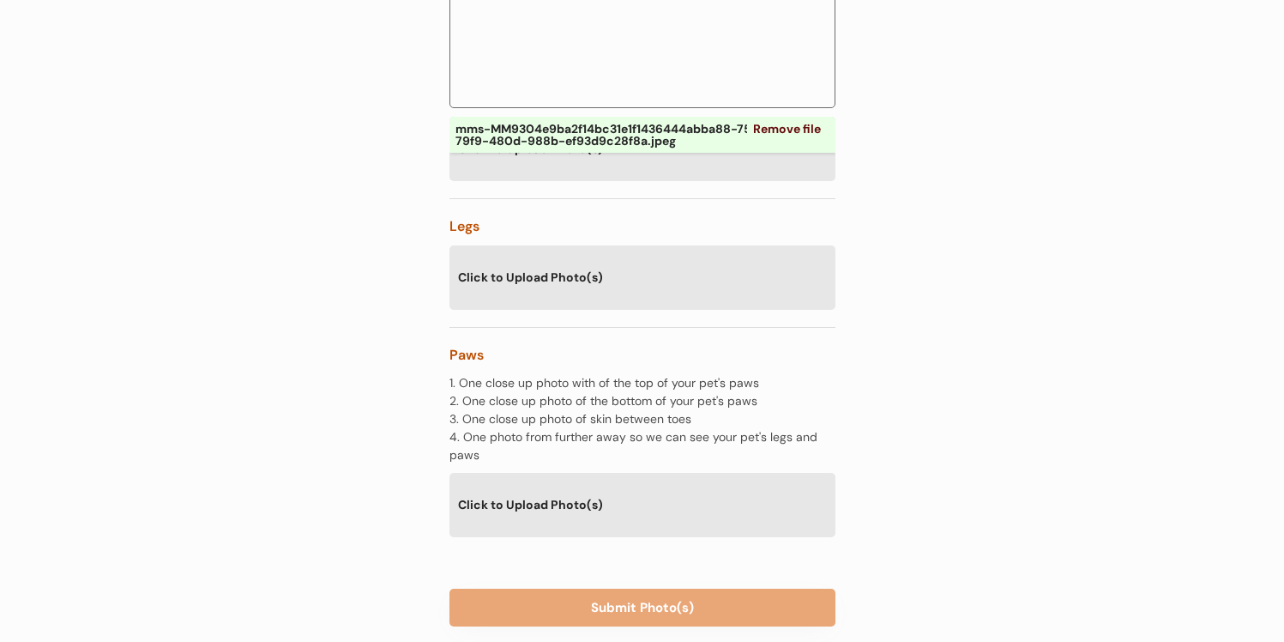
scroll to position [3721, 0]
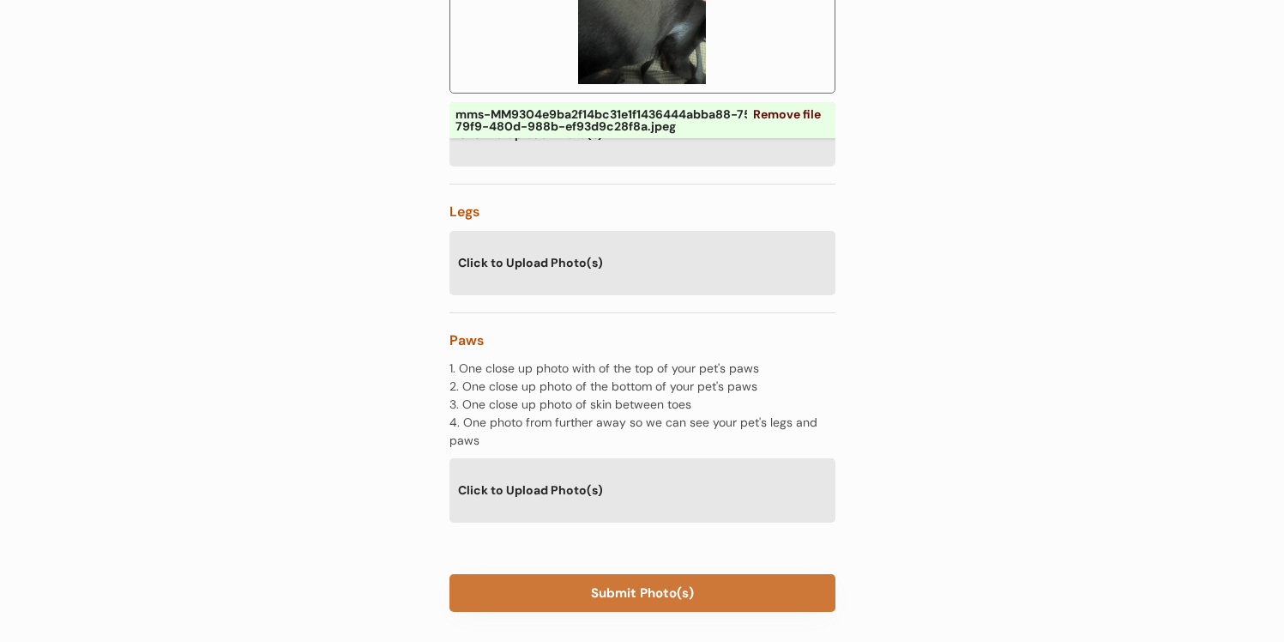
click at [606, 574] on button "Submit Photo(s)" at bounding box center [642, 593] width 386 height 38
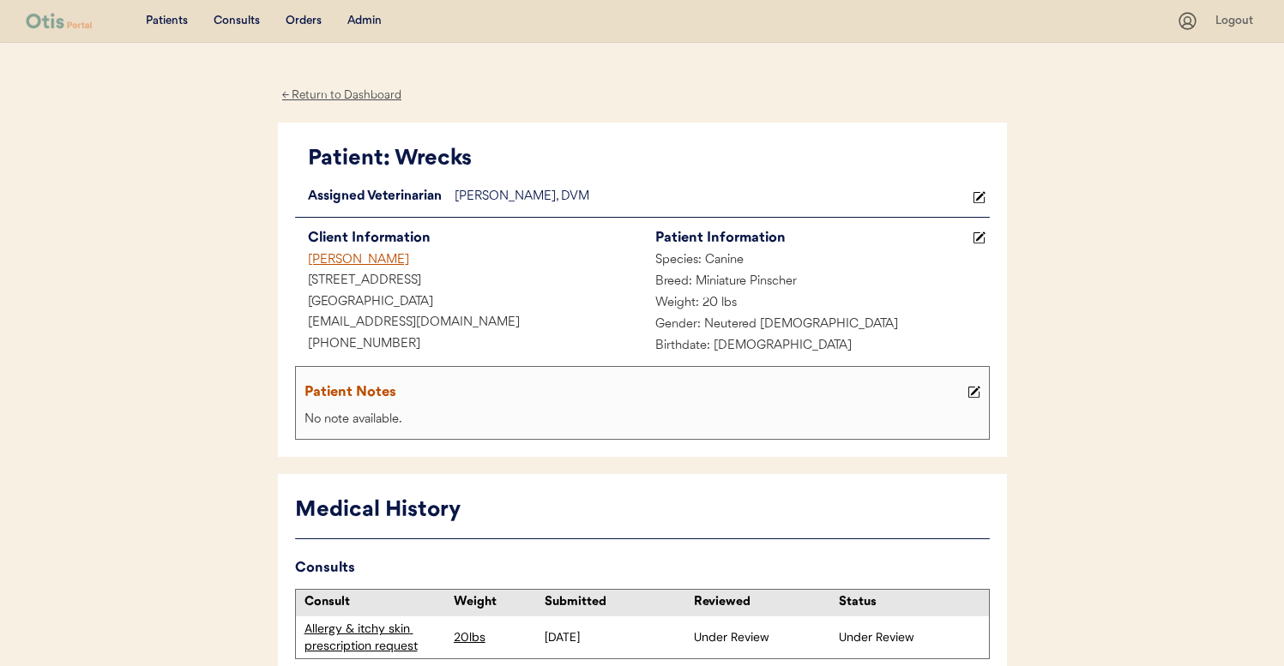
click at [971, 391] on icon at bounding box center [973, 392] width 13 height 13
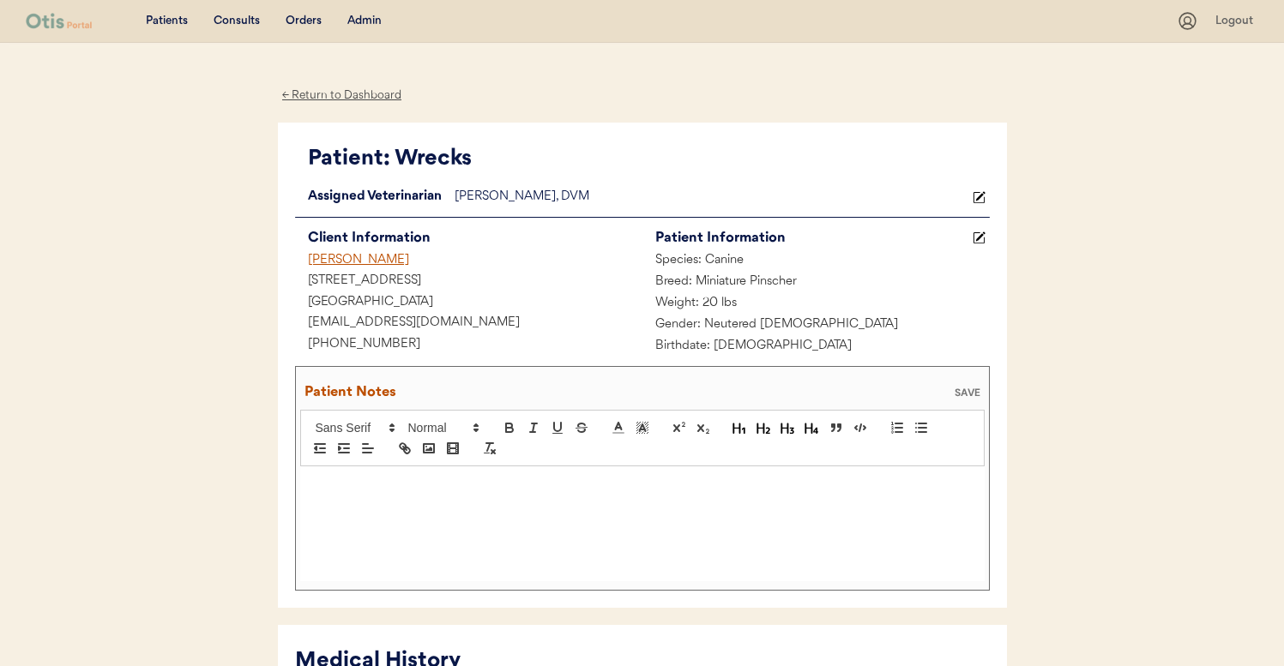
click at [711, 499] on div at bounding box center [642, 524] width 684 height 115
click at [496, 485] on p "8/21/25 - Owner communication:" at bounding box center [642, 484] width 659 height 15
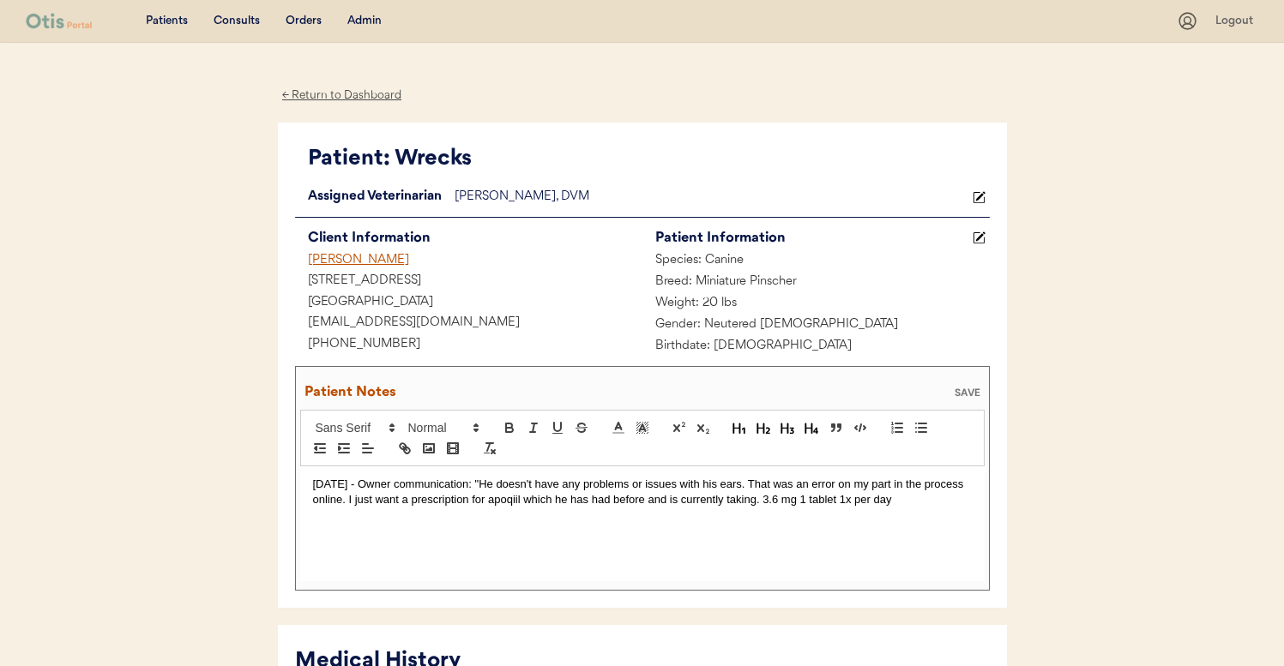
click at [754, 499] on p "8/21/25 - Owner communication: "He doesn't have any problems or issues with his…" at bounding box center [642, 493] width 659 height 32
click at [824, 501] on p "8/21/25 - Owner communication: "He doesn't have any problems or issues with his…" at bounding box center [642, 500] width 659 height 47
click at [771, 534] on div "8/21/25 - Owner communication: "He doesn't have any problems or issues with his…" at bounding box center [642, 524] width 684 height 115
click at [482, 486] on p "8/21/25 - Owner communication: "He doesn't have any problems or issues with his…" at bounding box center [642, 500] width 659 height 47
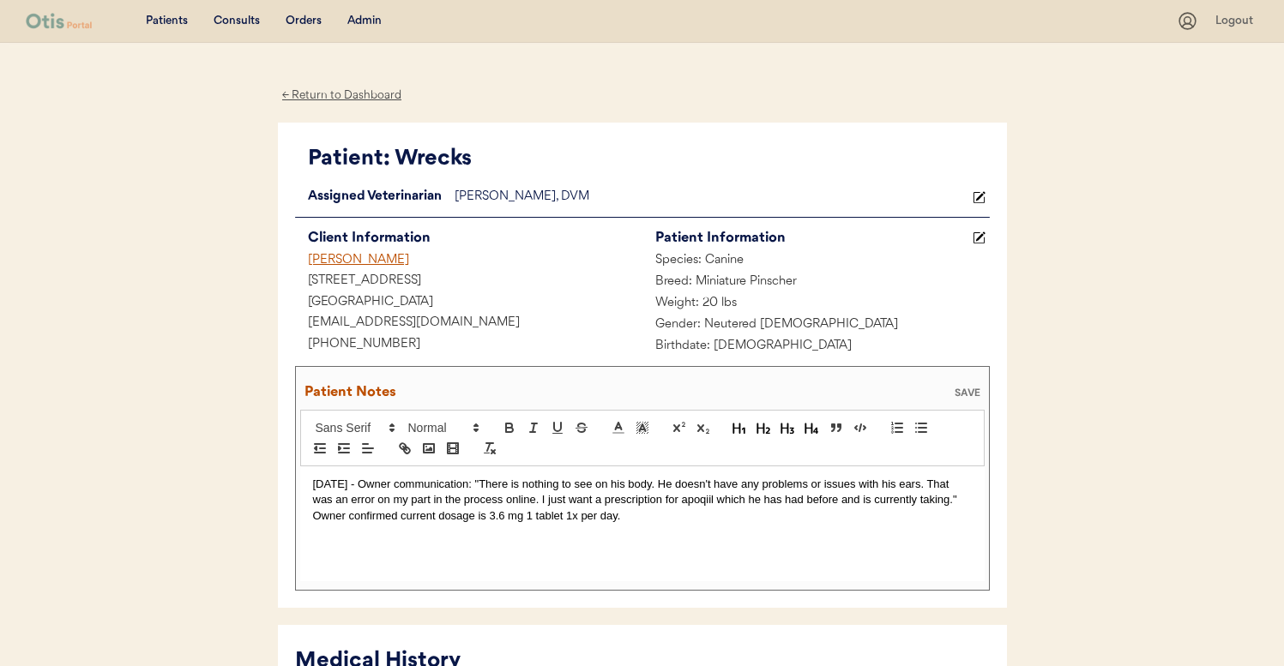
click at [641, 516] on p "8/21/25 - Owner communication: "There is nothing to see on his body. He doesn't…" at bounding box center [642, 500] width 659 height 47
click at [962, 389] on div "SAVE" at bounding box center [967, 393] width 34 height 10
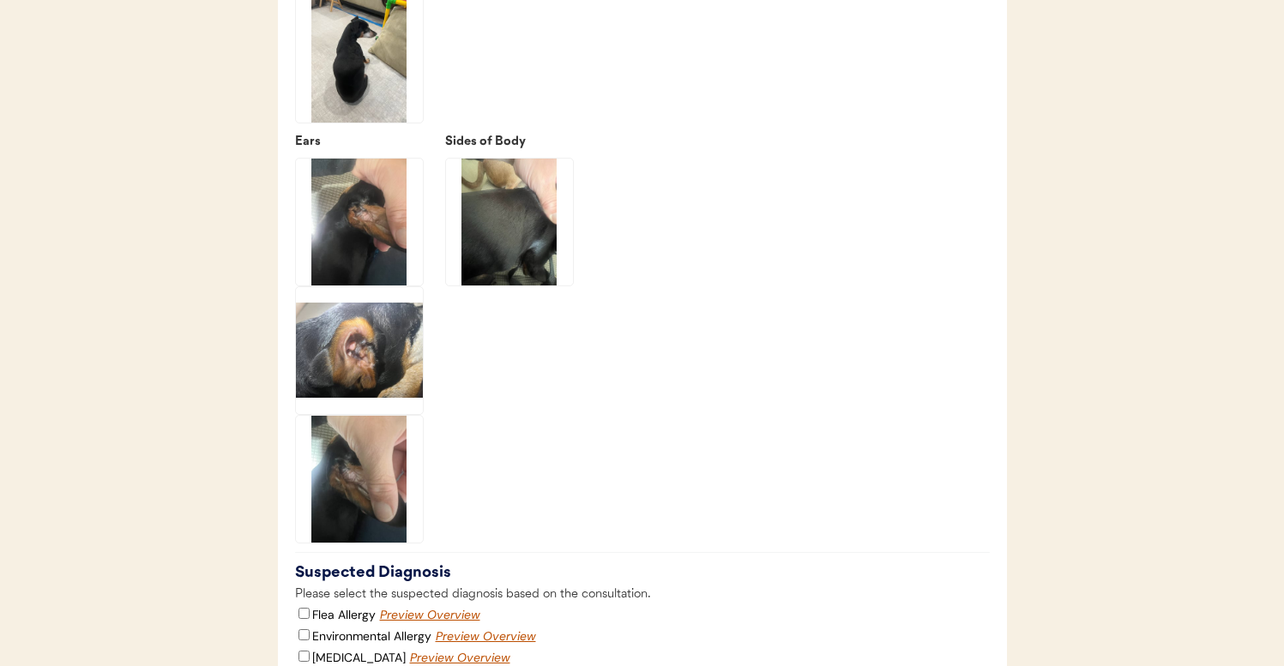
scroll to position [2424, 0]
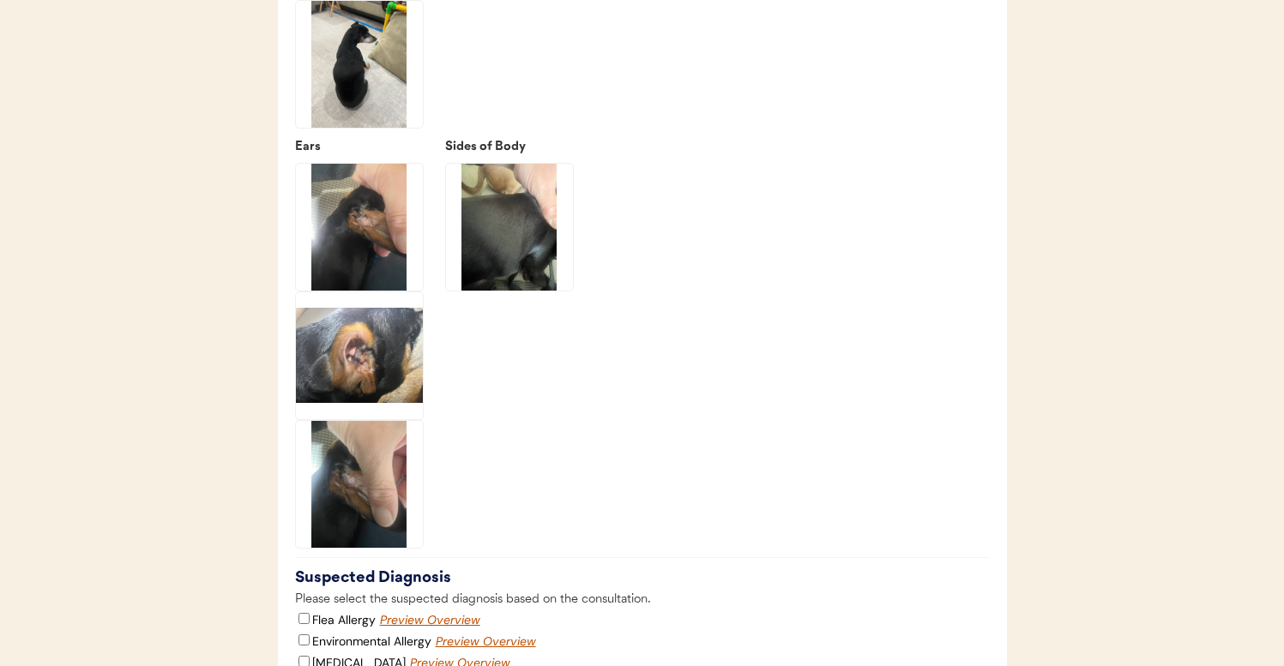
click at [383, 284] on img at bounding box center [359, 227] width 127 height 127
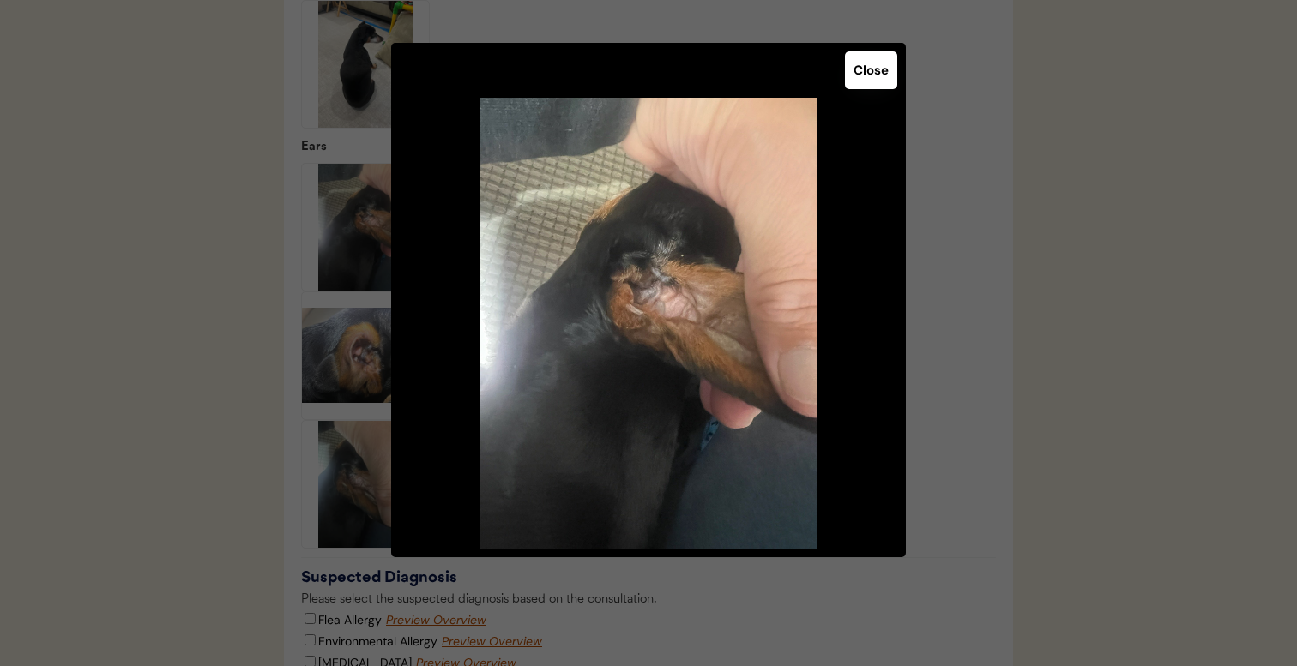
click at [1069, 377] on div at bounding box center [648, 333] width 1297 height 666
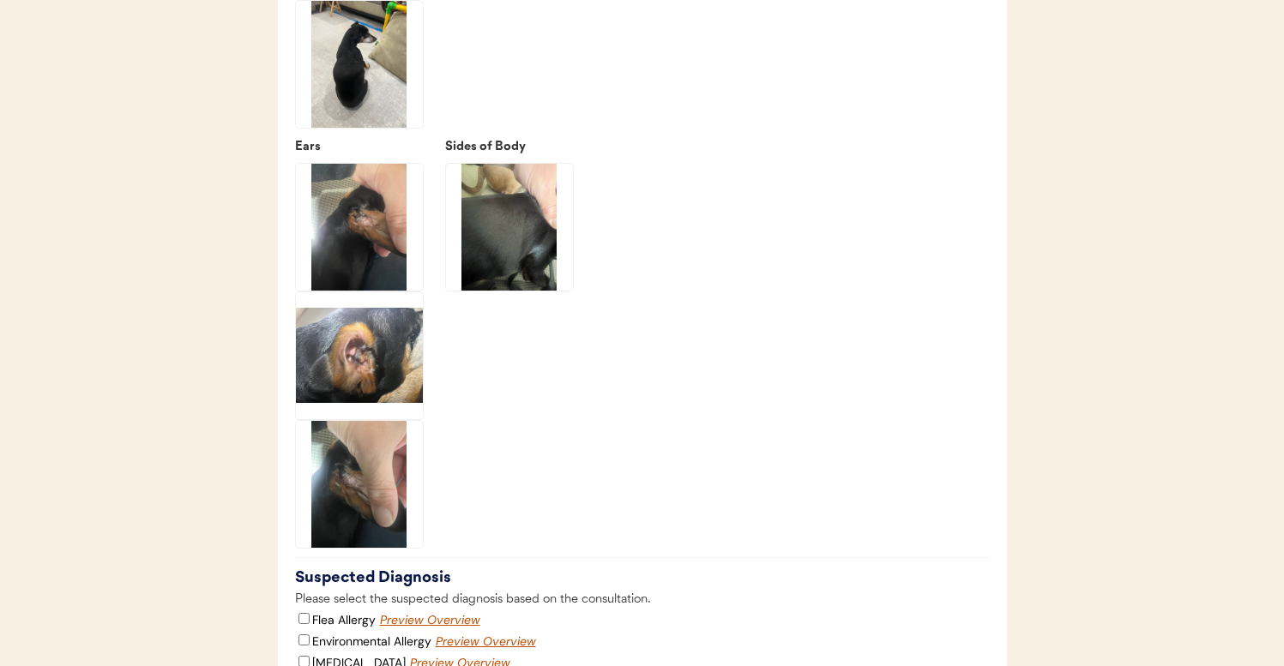
click at [358, 413] on img at bounding box center [359, 355] width 127 height 127
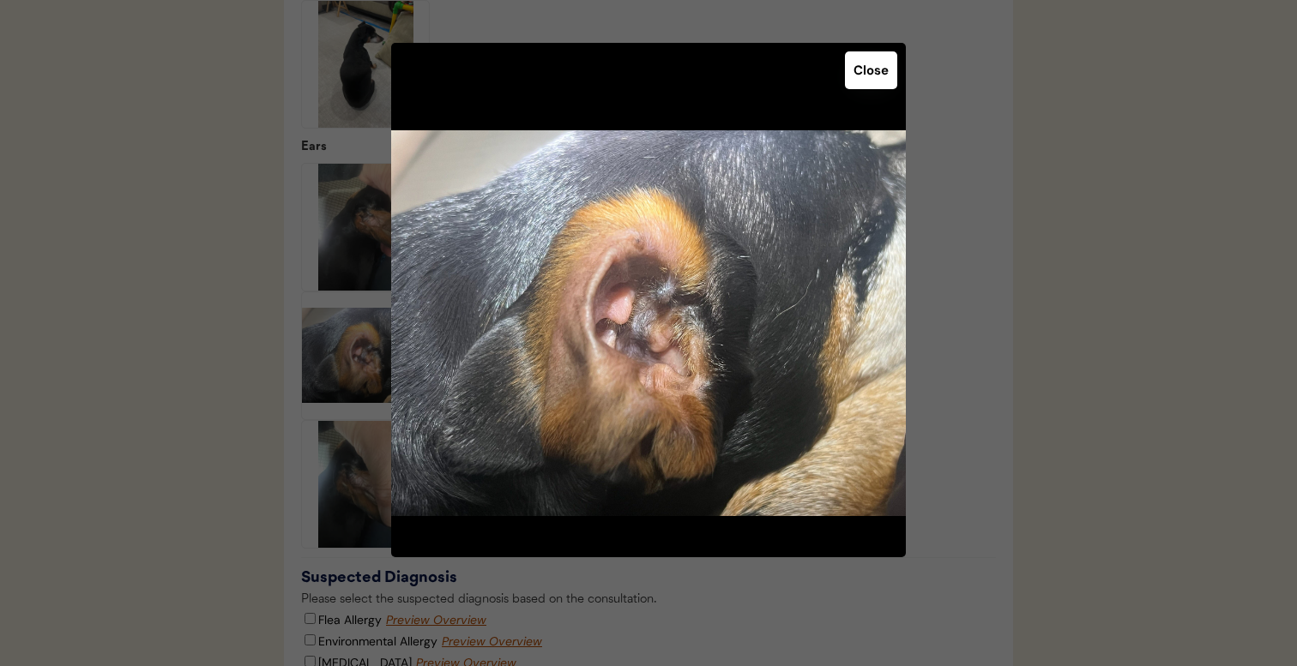
click at [1040, 438] on div at bounding box center [648, 333] width 1297 height 666
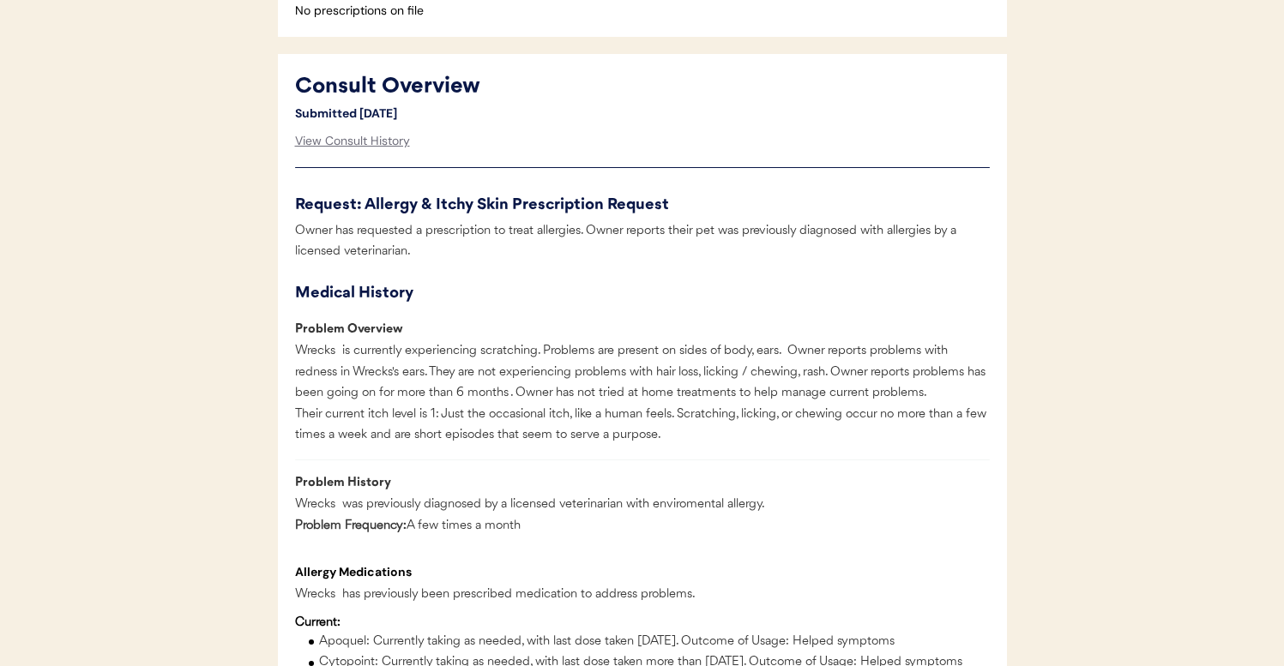
scroll to position [759, 0]
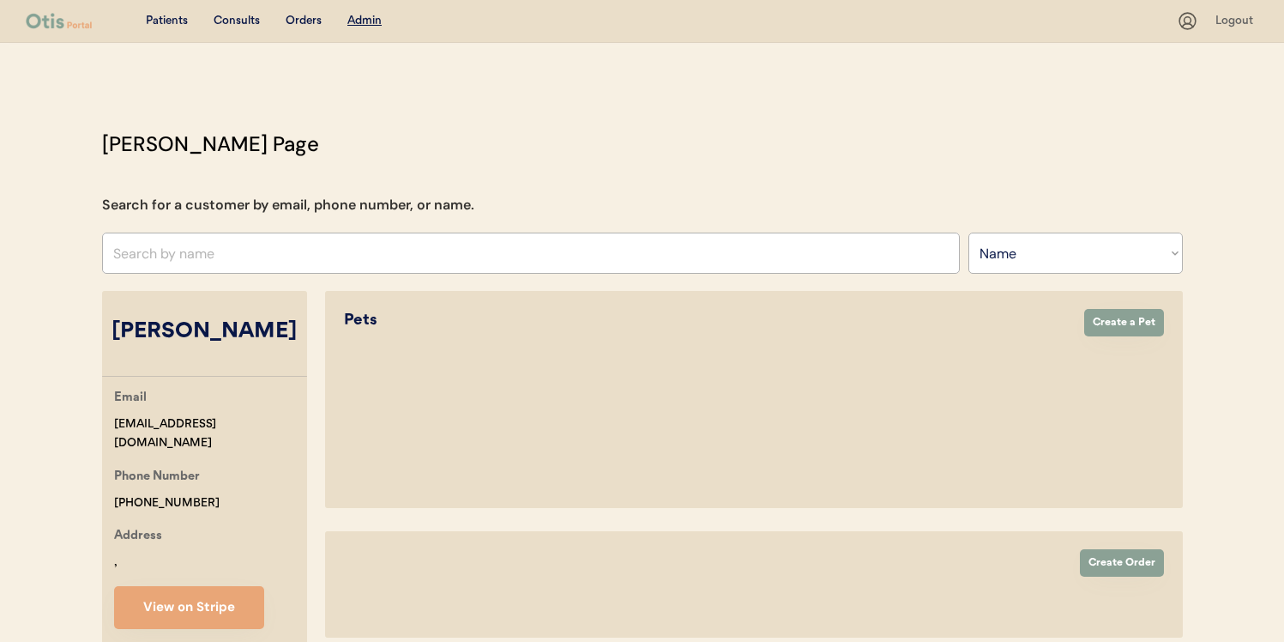
select select ""Name""
select select "true"
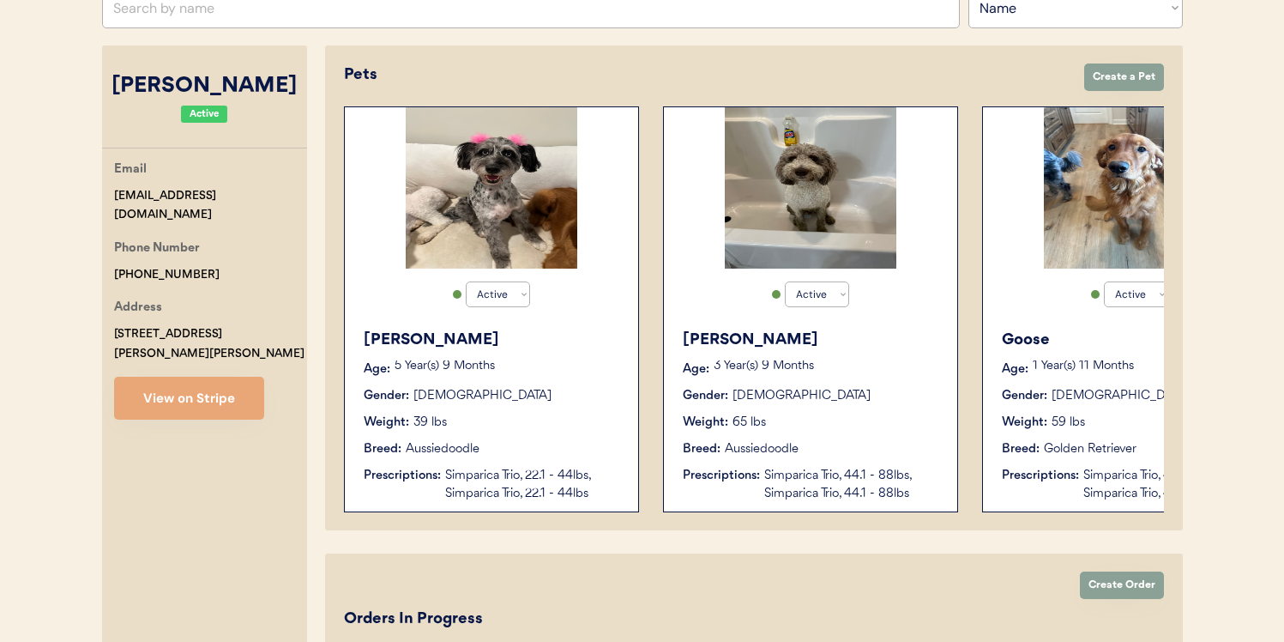
scroll to position [272, 0]
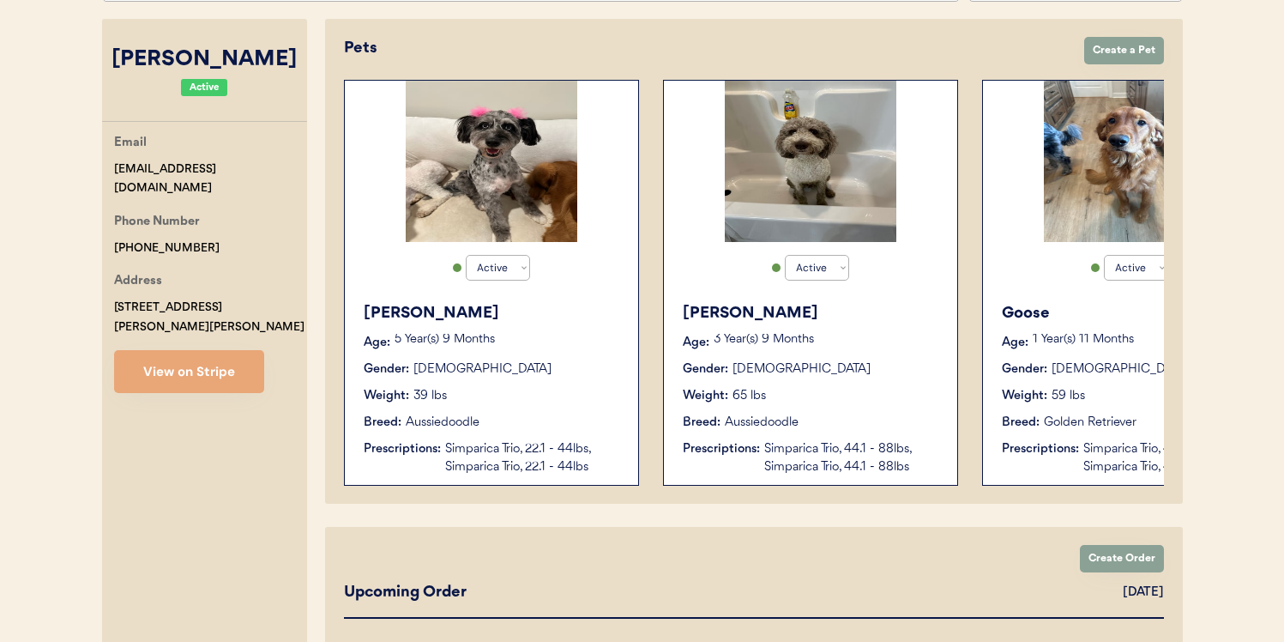
click at [750, 368] on div "Male" at bounding box center [801, 369] width 138 height 18
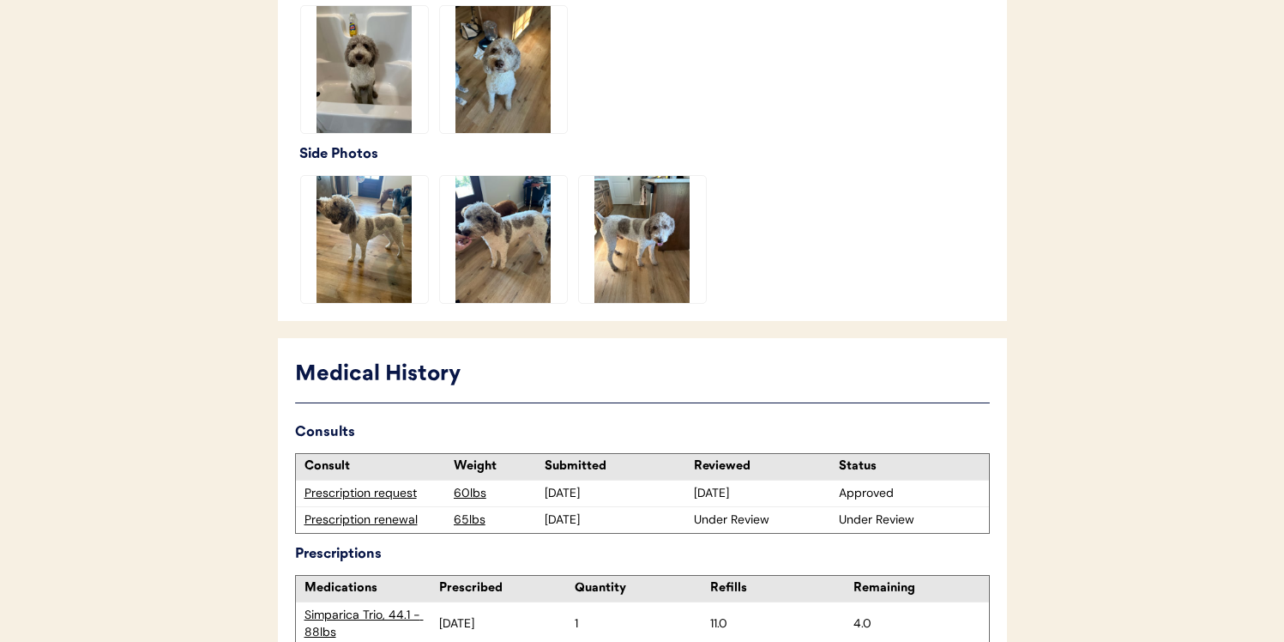
scroll to position [614, 0]
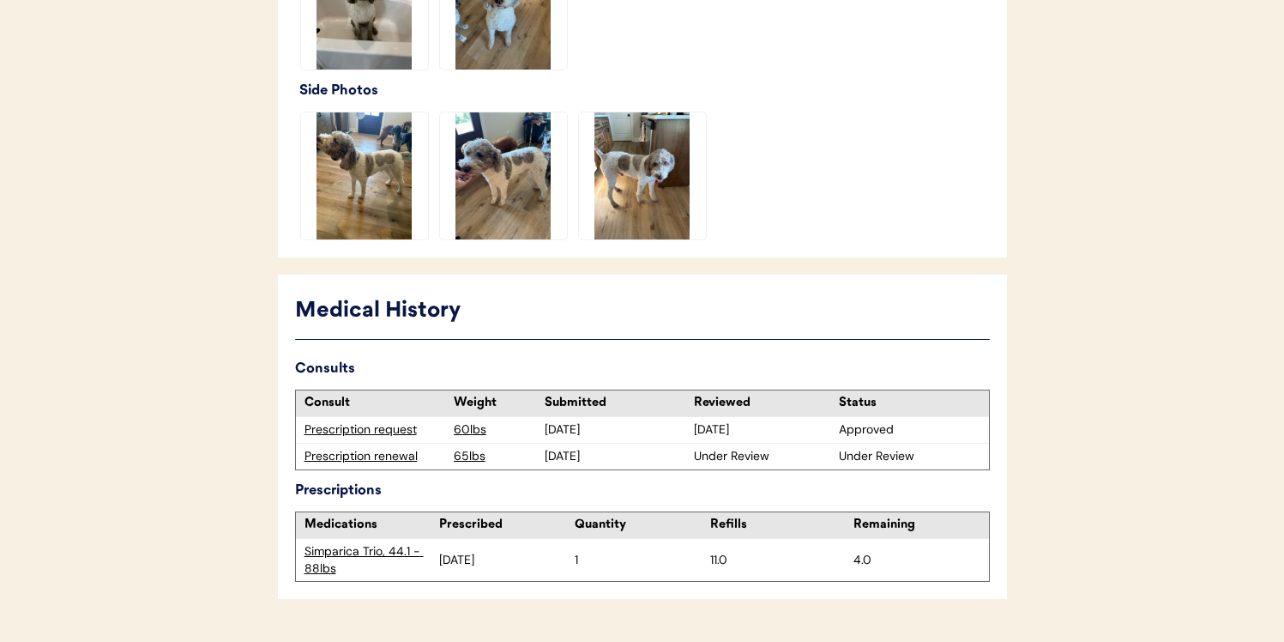
click at [403, 455] on div "Prescription renewal" at bounding box center [374, 456] width 141 height 17
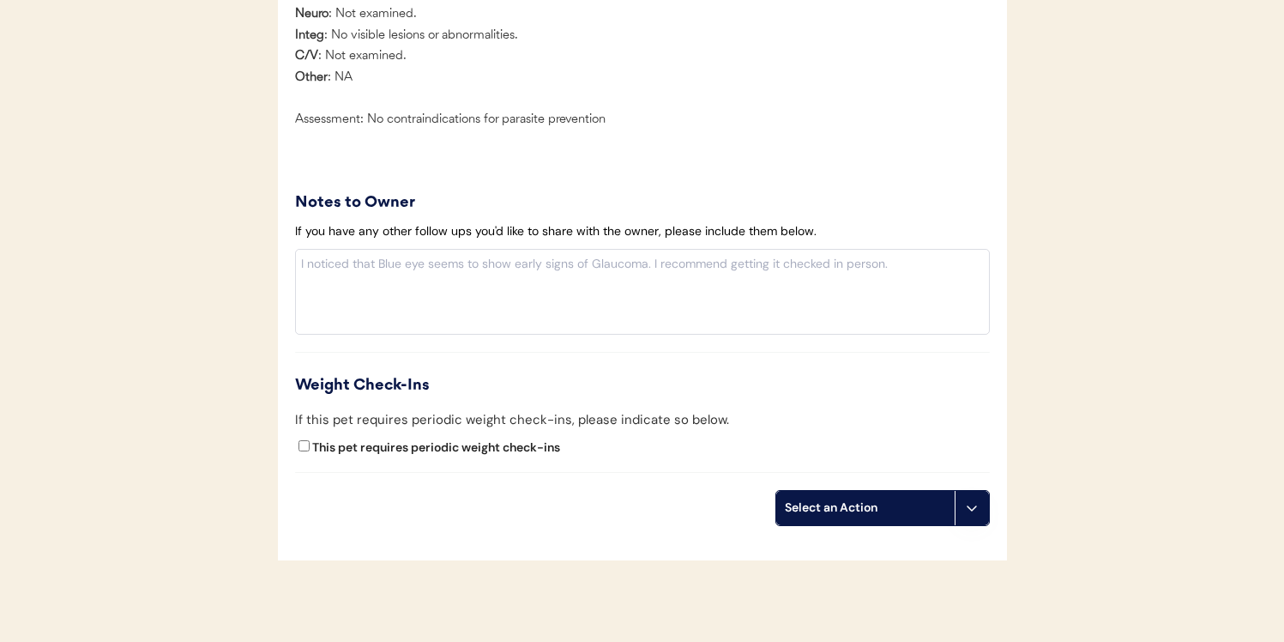
scroll to position [1957, 0]
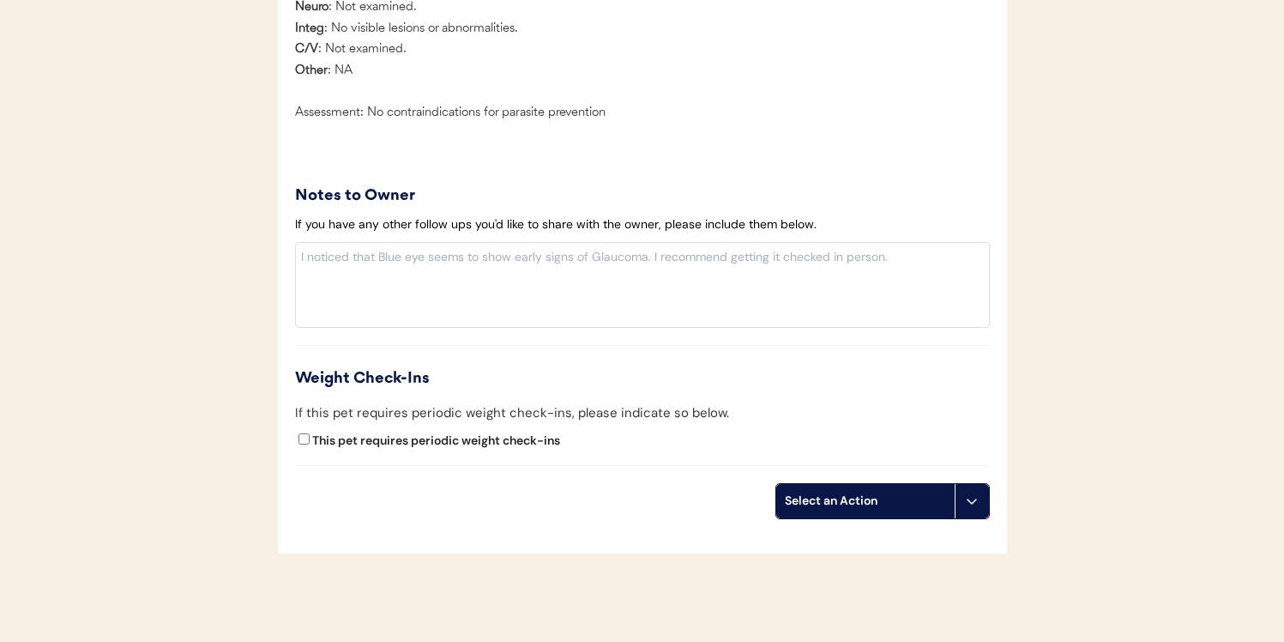
click at [877, 509] on div "Select an Action" at bounding box center [865, 500] width 161 height 17
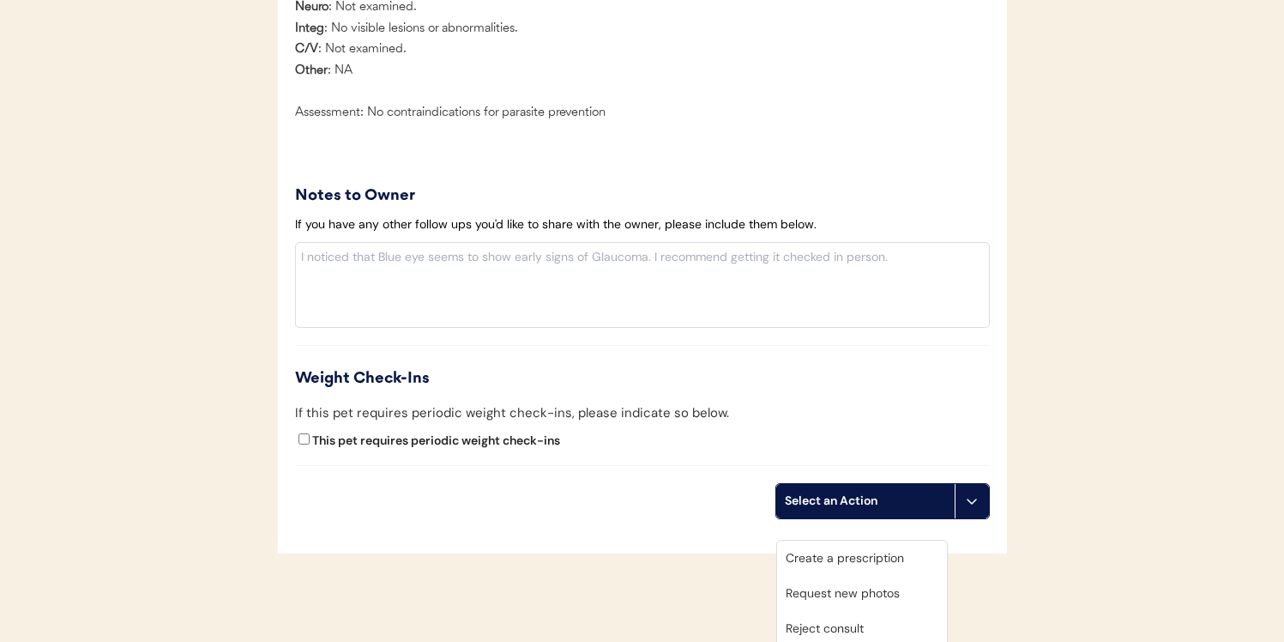
click at [851, 554] on div "Create a prescription" at bounding box center [862, 557] width 170 height 35
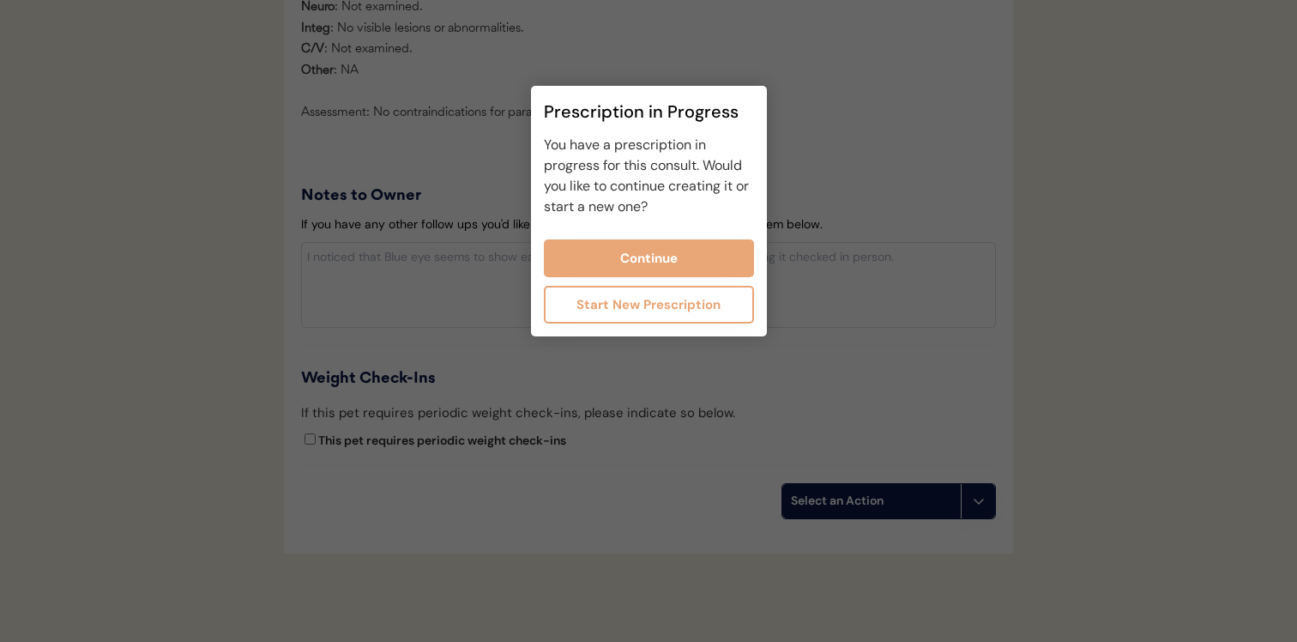
click at [697, 436] on div at bounding box center [648, 321] width 1297 height 642
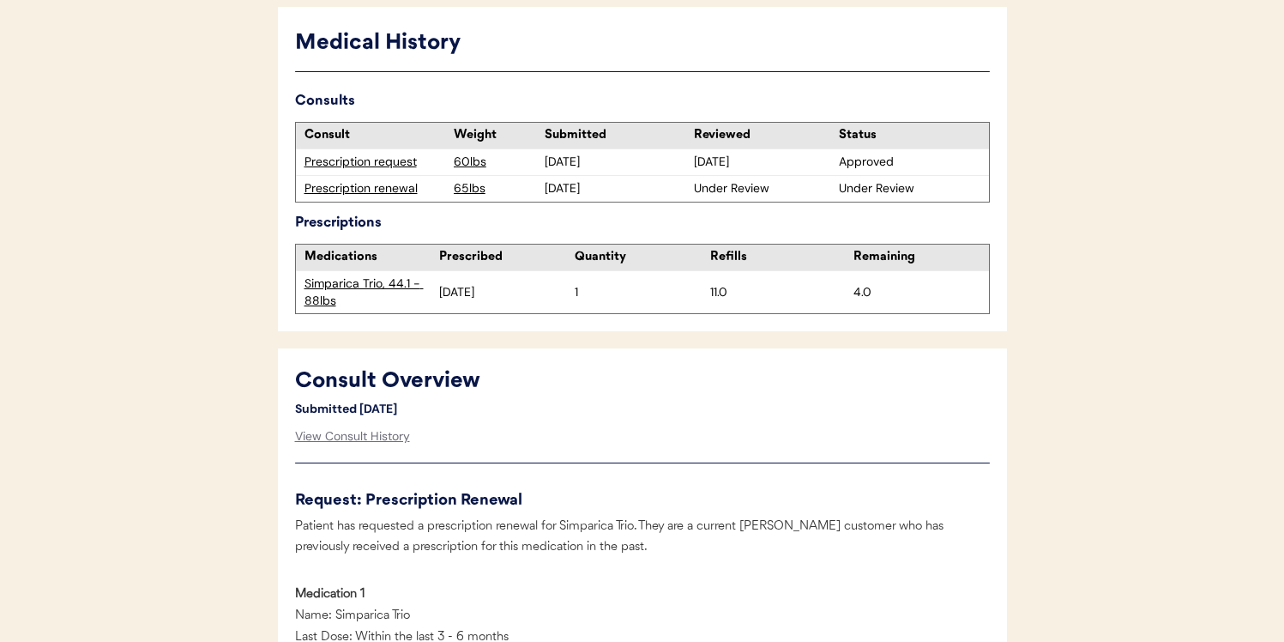
scroll to position [363, 0]
